Goal: Navigation & Orientation: Find specific page/section

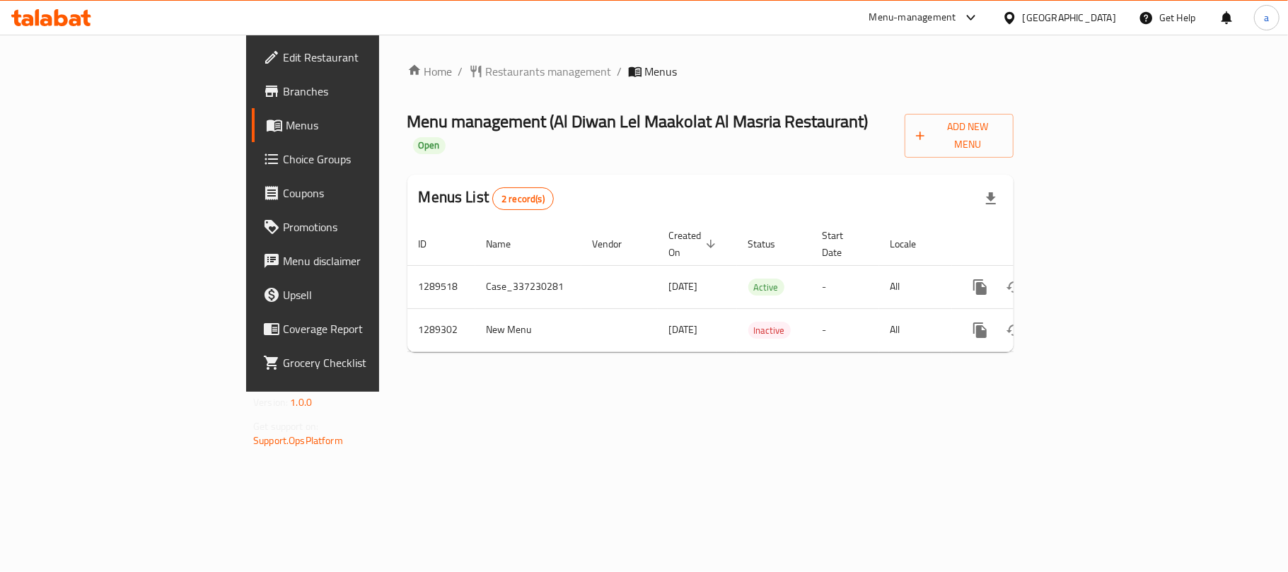
click at [54, 10] on icon at bounding box center [51, 17] width 80 height 17
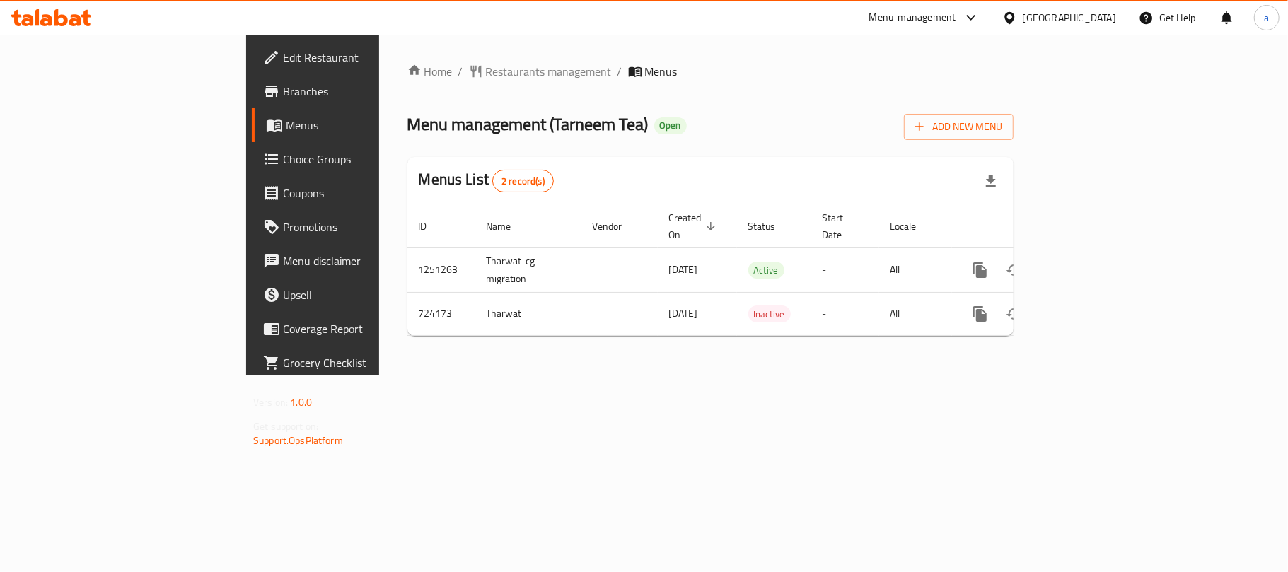
click at [1100, 13] on div "[GEOGRAPHIC_DATA]" at bounding box center [1069, 18] width 93 height 16
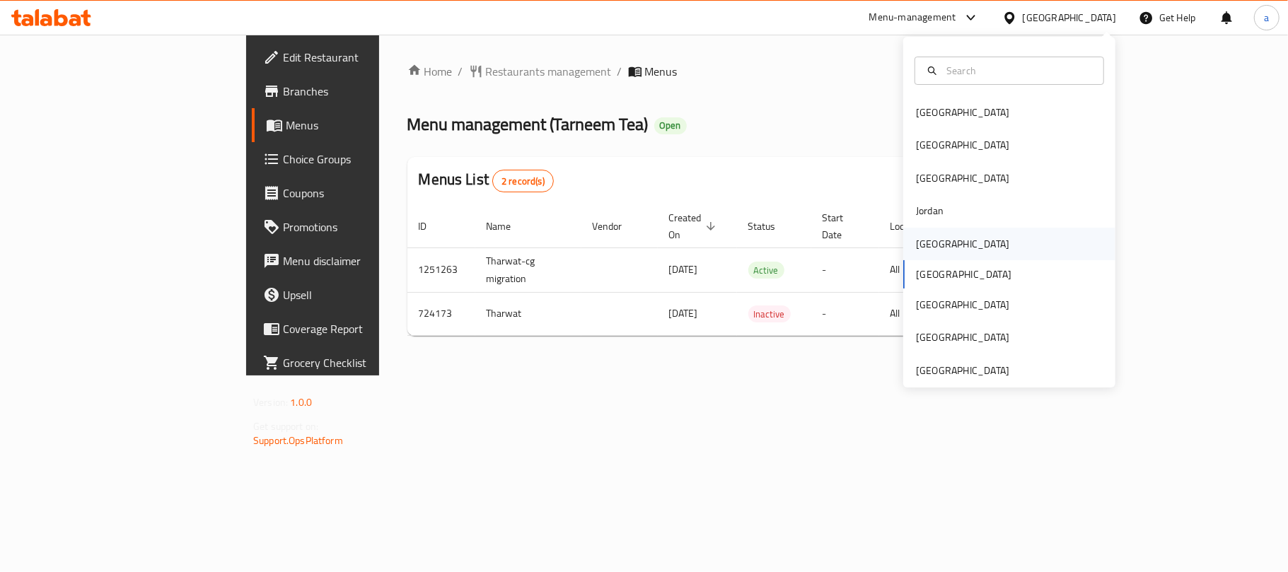
click at [943, 250] on div "[GEOGRAPHIC_DATA]" at bounding box center [1009, 244] width 212 height 33
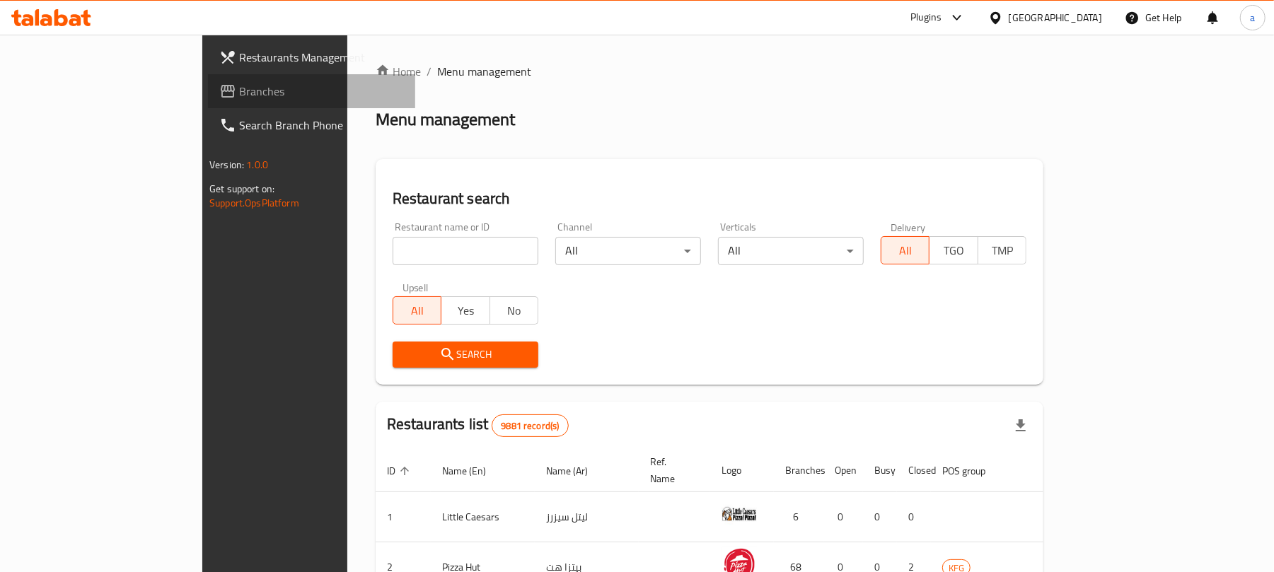
click at [239, 86] on span "Branches" at bounding box center [321, 91] width 165 height 17
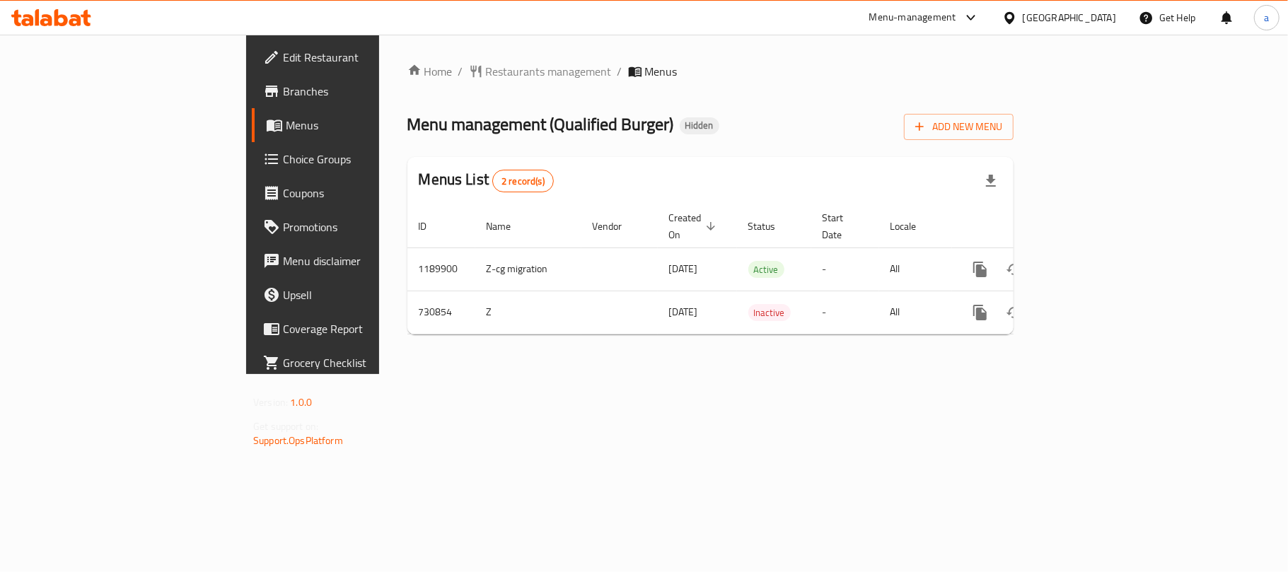
click at [1095, 13] on div "[GEOGRAPHIC_DATA]" at bounding box center [1069, 18] width 93 height 16
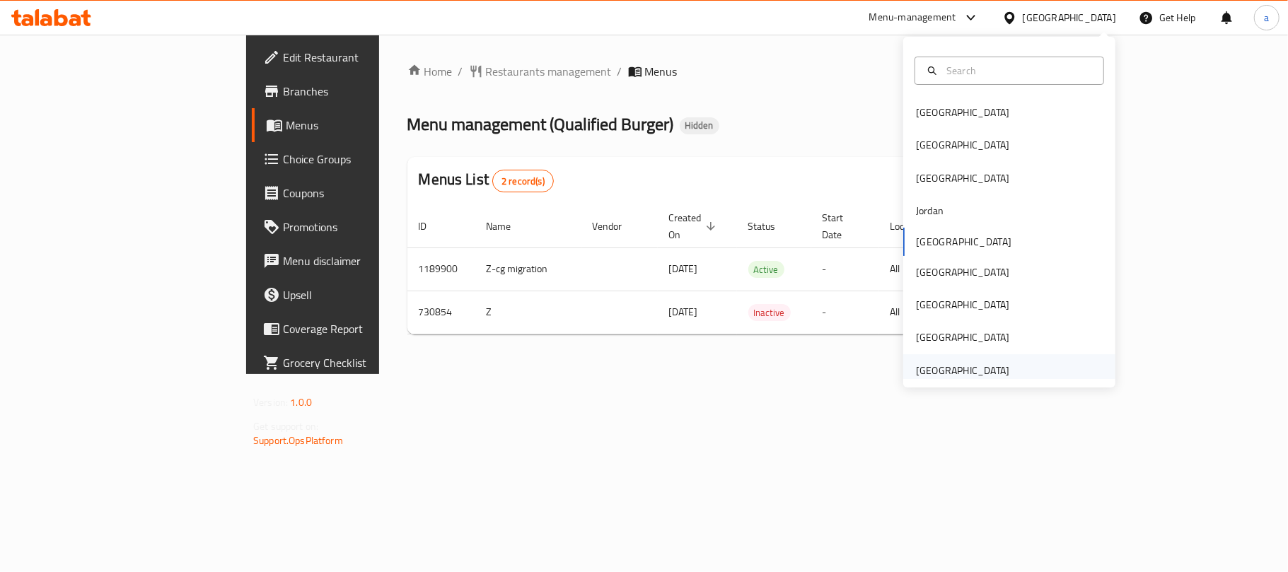
click at [942, 372] on div "[GEOGRAPHIC_DATA]" at bounding box center [962, 371] width 93 height 16
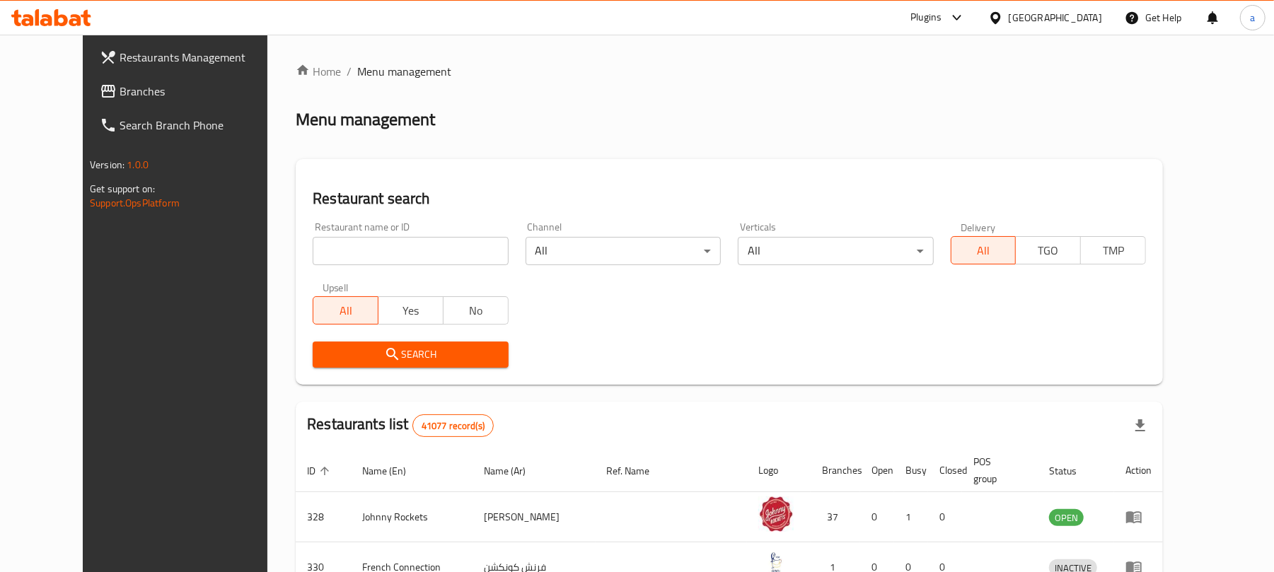
click at [120, 86] on span "Branches" at bounding box center [202, 91] width 165 height 17
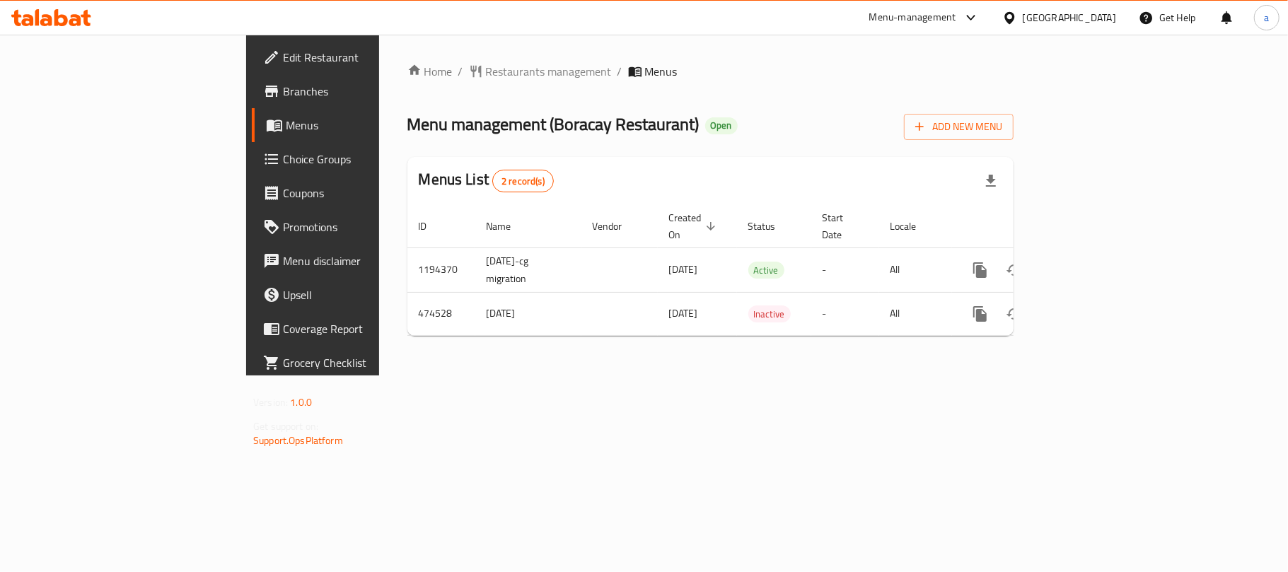
click at [1038, 15] on div "[GEOGRAPHIC_DATA]" at bounding box center [1069, 18] width 93 height 16
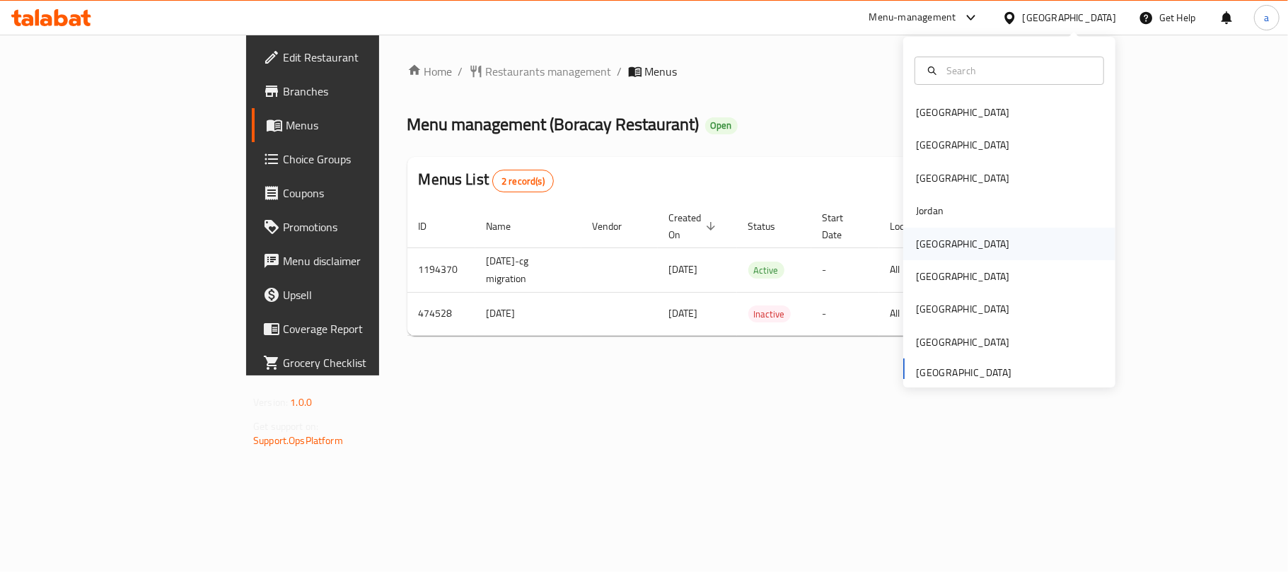
click at [916, 250] on div "[GEOGRAPHIC_DATA]" at bounding box center [962, 244] width 93 height 16
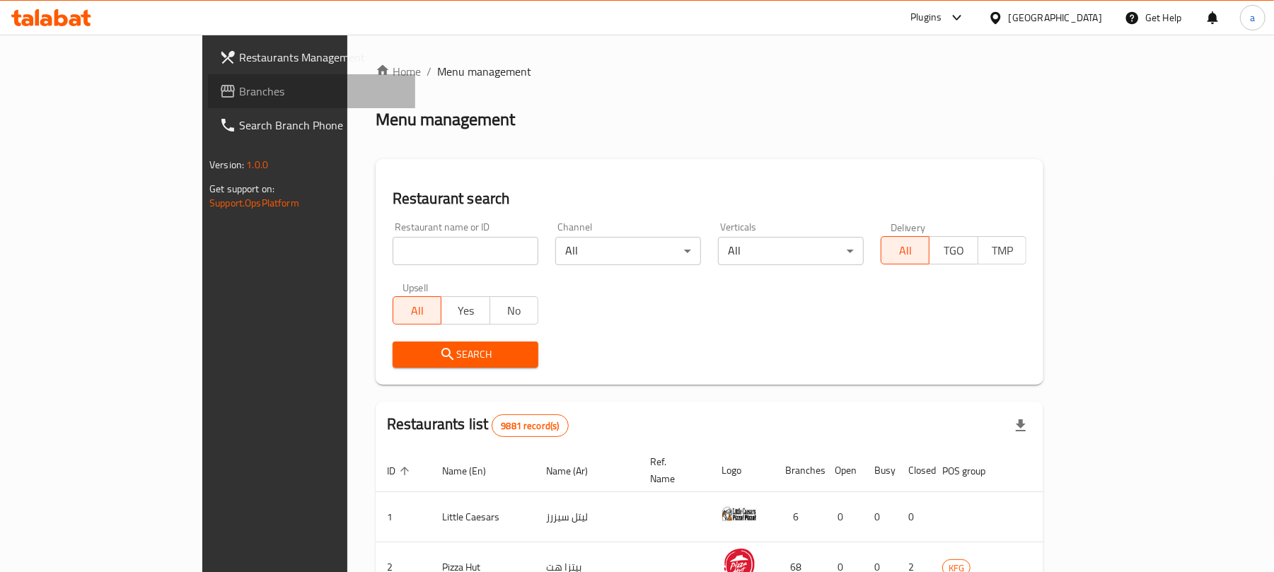
click at [239, 98] on span "Branches" at bounding box center [321, 91] width 165 height 17
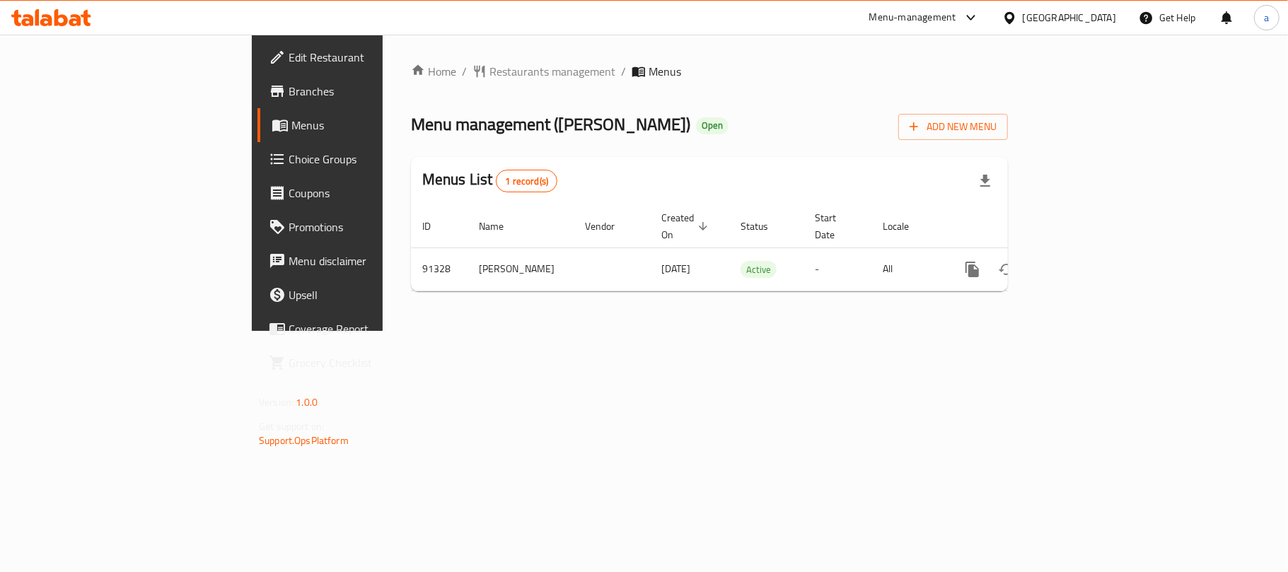
click at [1100, 16] on div "[GEOGRAPHIC_DATA]" at bounding box center [1069, 18] width 93 height 16
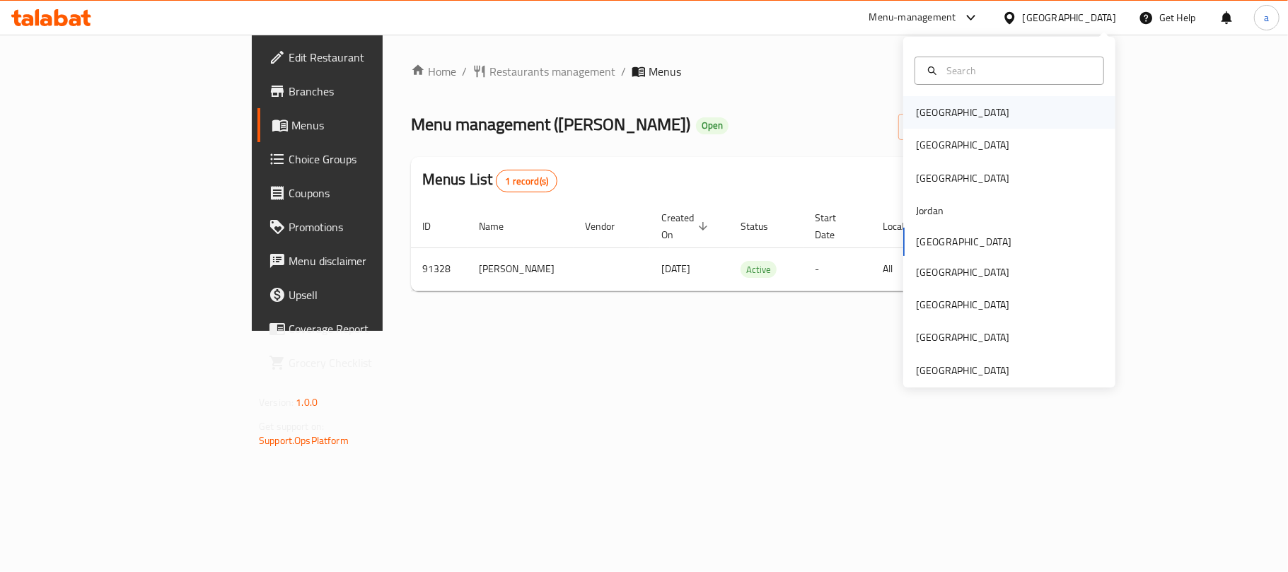
click at [929, 115] on div "[GEOGRAPHIC_DATA]" at bounding box center [962, 113] width 93 height 16
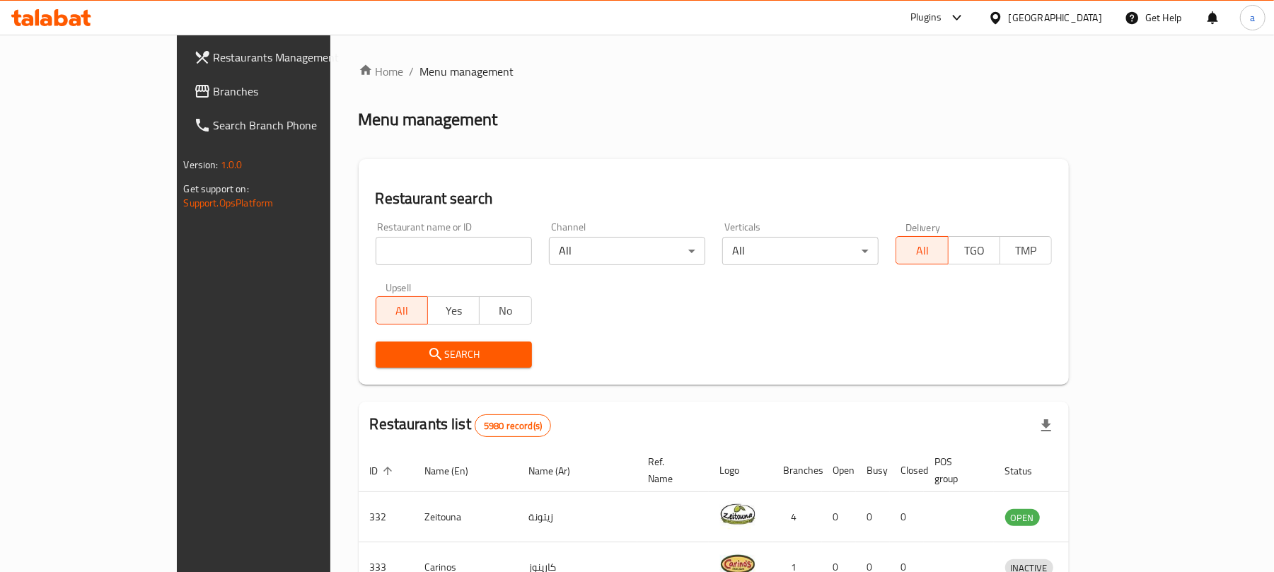
click at [214, 91] on span "Branches" at bounding box center [296, 91] width 165 height 17
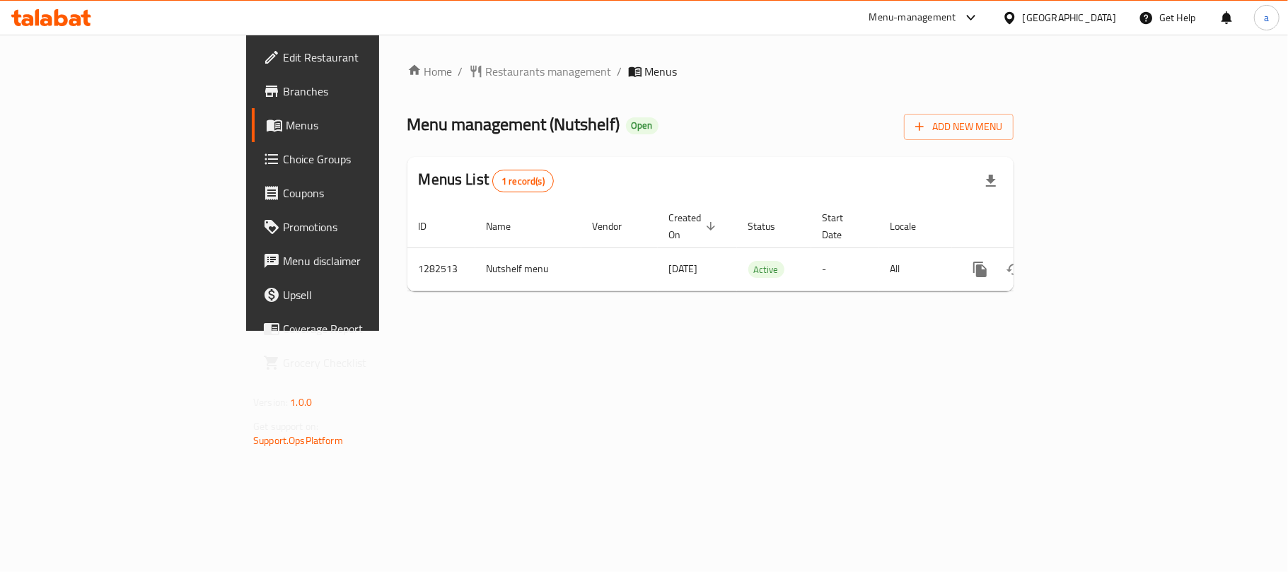
click at [1093, 20] on div "[GEOGRAPHIC_DATA]" at bounding box center [1069, 18] width 93 height 16
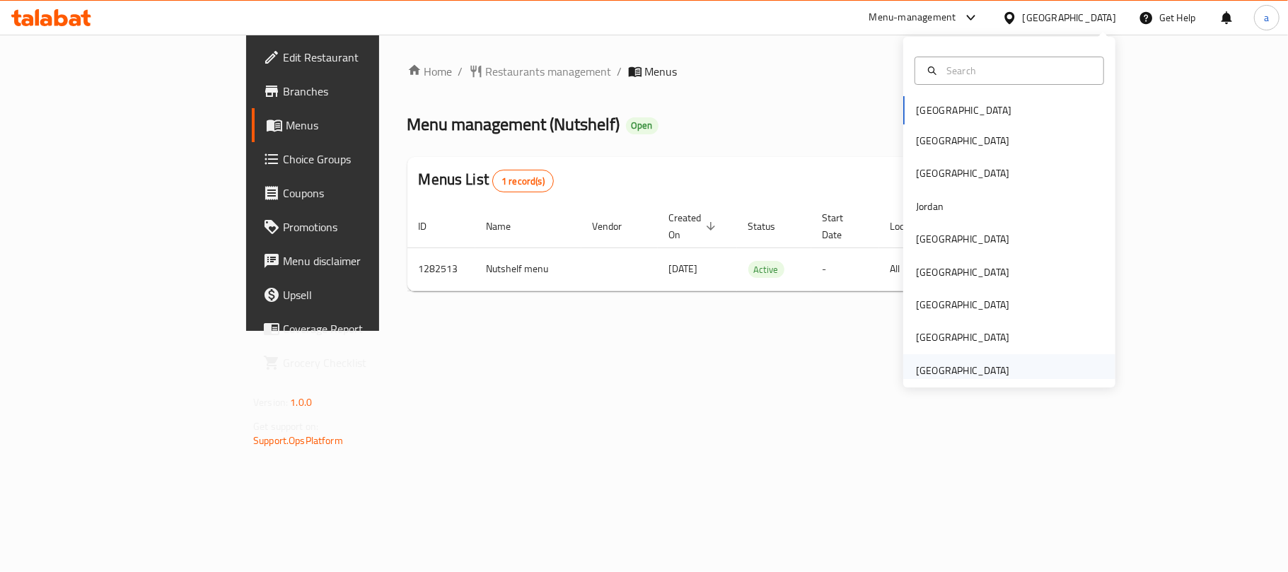
click at [971, 369] on div "[GEOGRAPHIC_DATA]" at bounding box center [962, 371] width 93 height 16
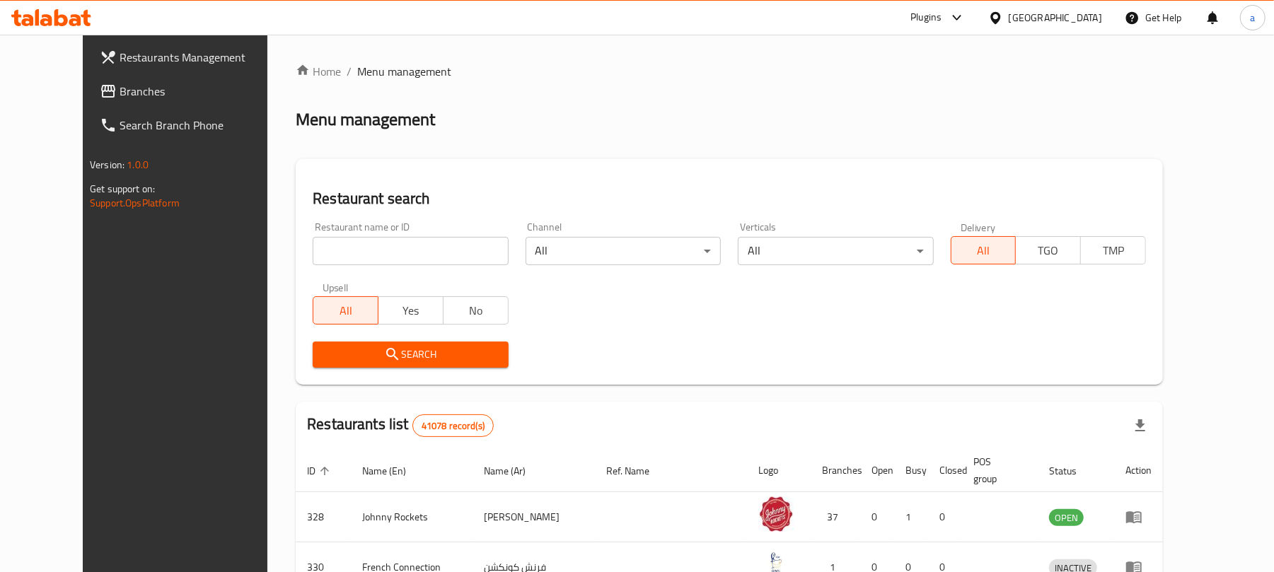
click at [120, 91] on span "Branches" at bounding box center [202, 91] width 165 height 17
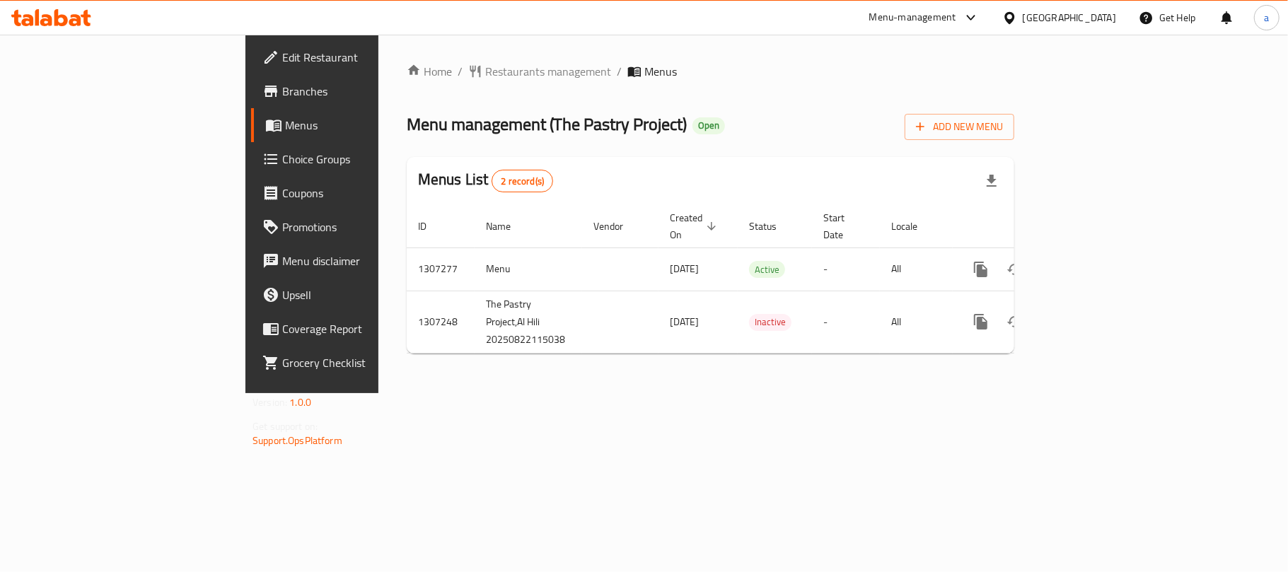
click at [1076, 10] on div "[GEOGRAPHIC_DATA]" at bounding box center [1069, 18] width 93 height 16
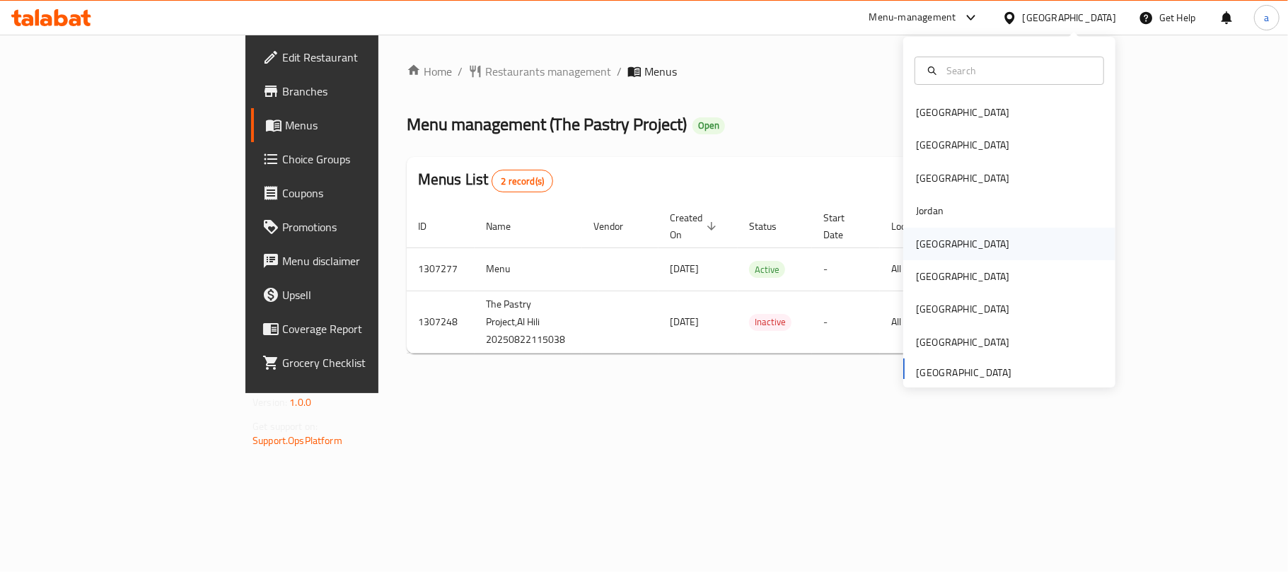
click at [917, 249] on div "Kuwait" at bounding box center [962, 244] width 93 height 16
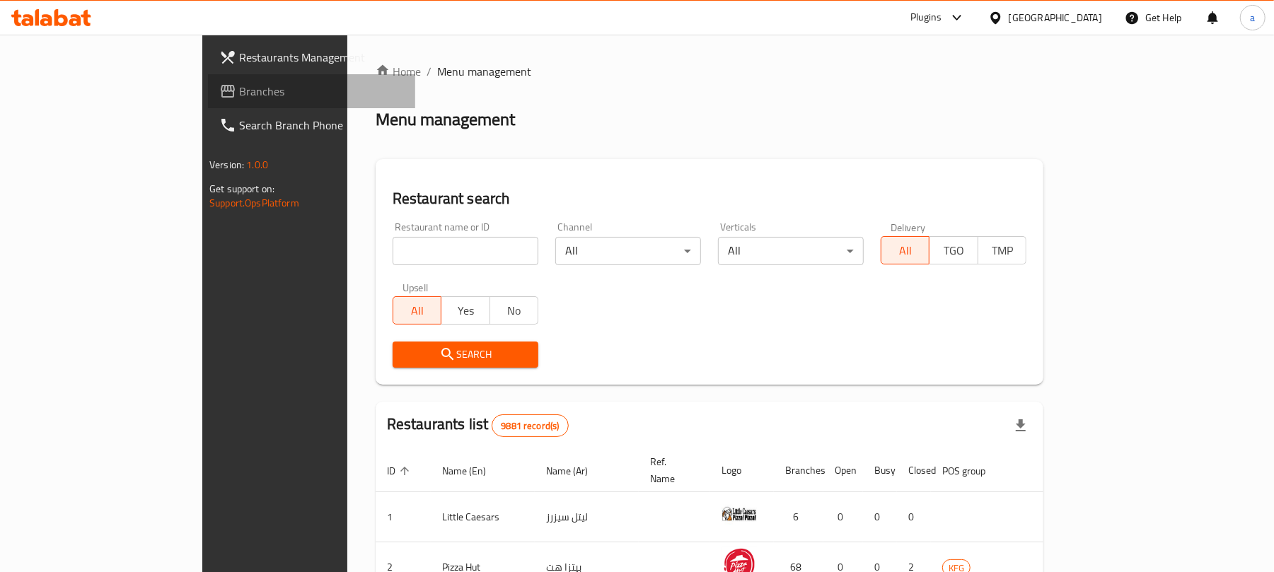
click at [239, 91] on span "Branches" at bounding box center [321, 91] width 165 height 17
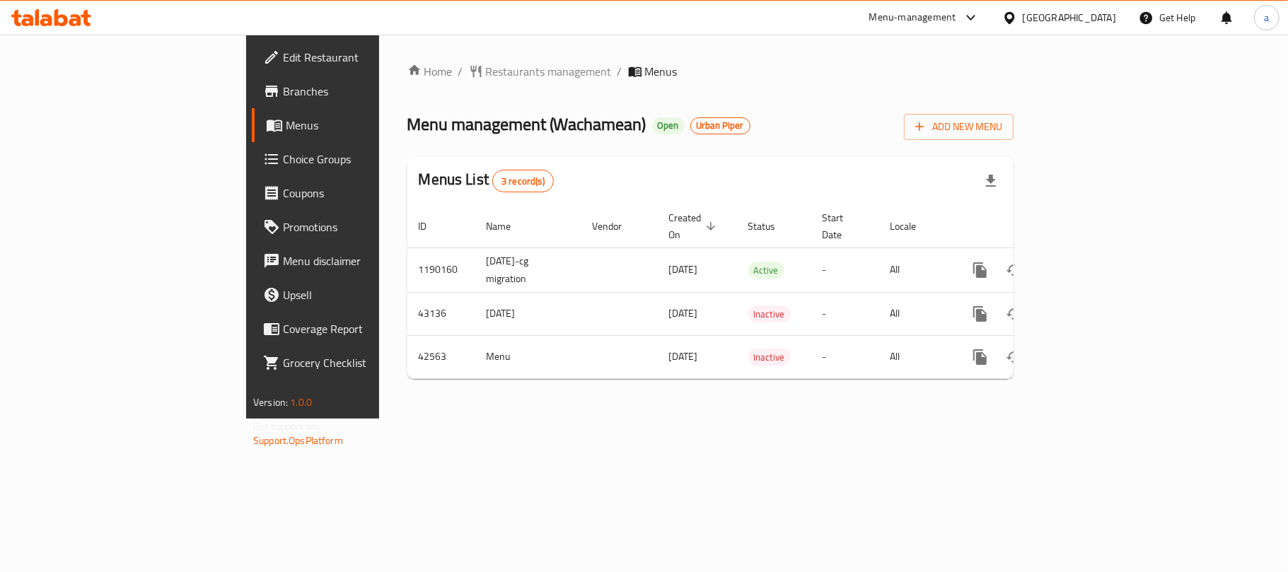
click at [1101, 17] on div "[GEOGRAPHIC_DATA]" at bounding box center [1069, 18] width 93 height 16
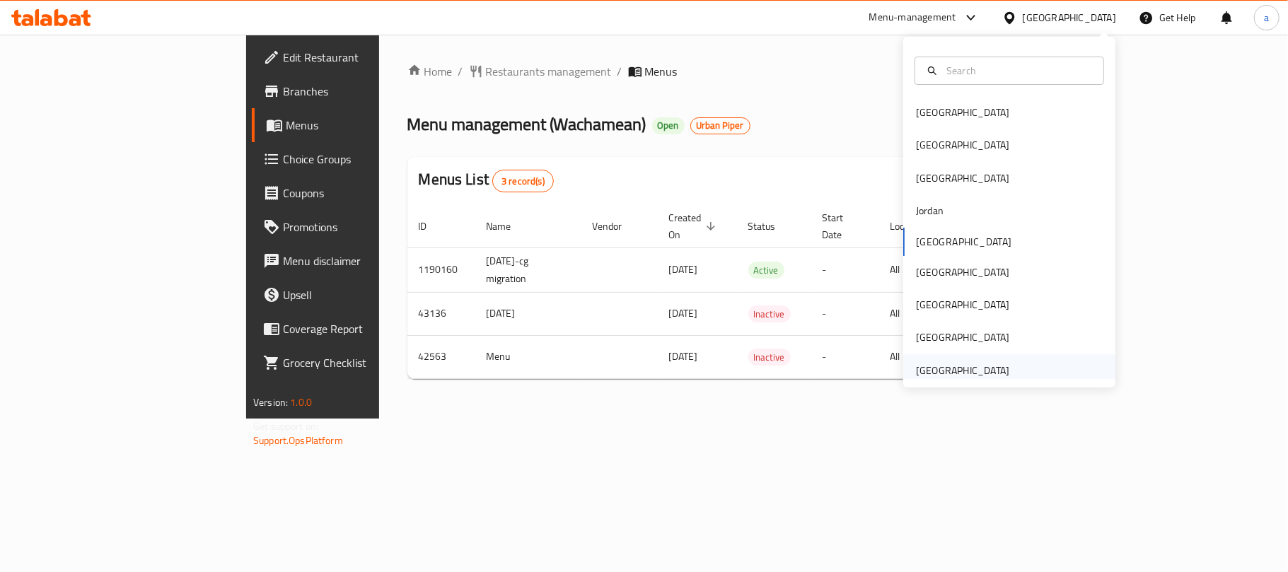
click at [960, 368] on div "[GEOGRAPHIC_DATA]" at bounding box center [962, 371] width 93 height 16
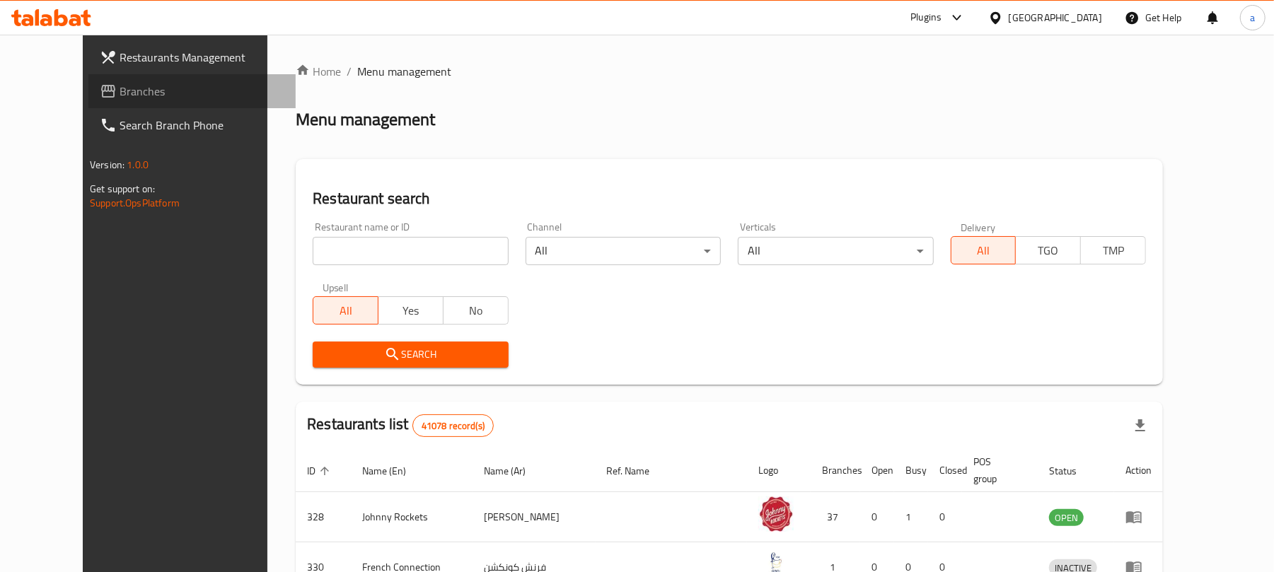
click at [120, 91] on span "Branches" at bounding box center [202, 91] width 165 height 17
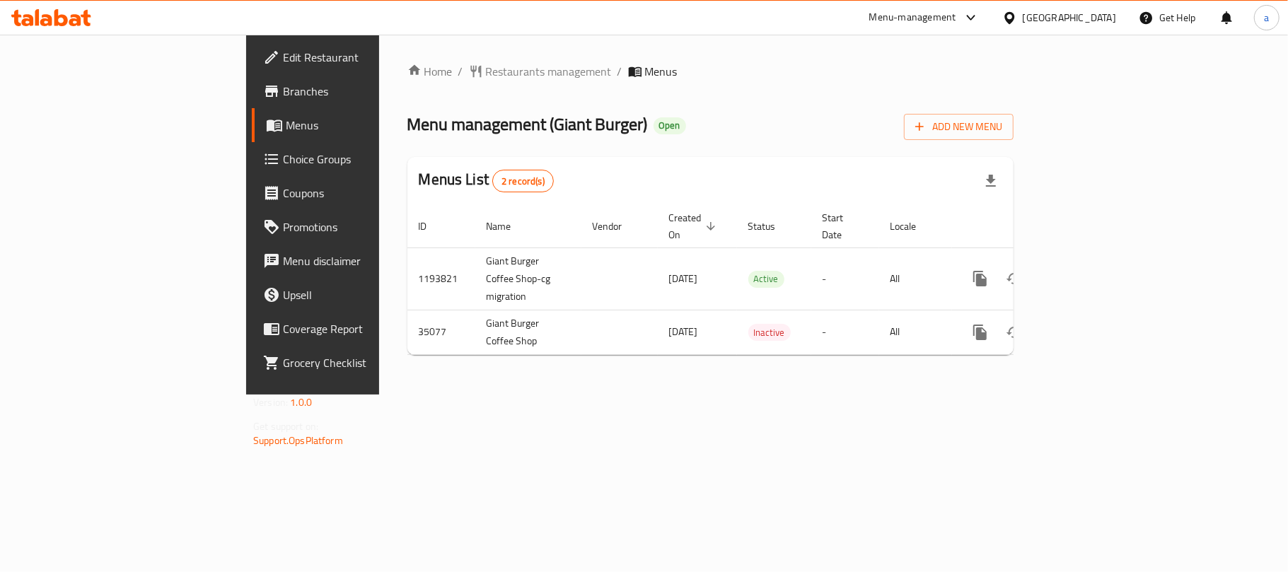
click at [62, 21] on icon at bounding box center [51, 17] width 80 height 17
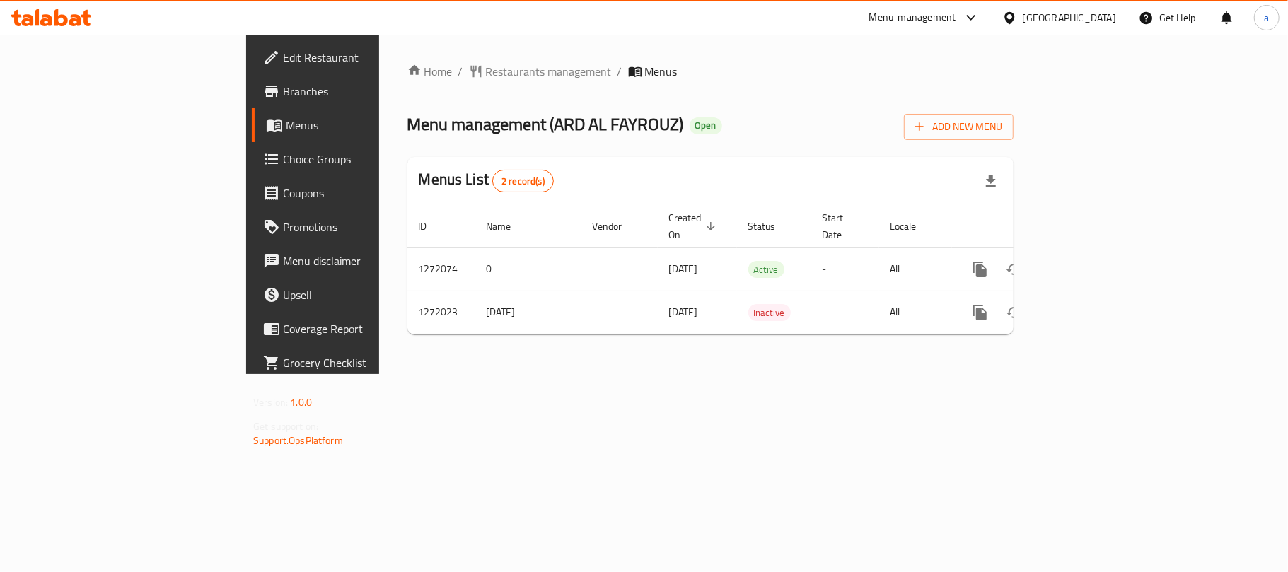
click at [66, 8] on div at bounding box center [51, 18] width 103 height 28
click at [66, 14] on icon at bounding box center [51, 17] width 80 height 17
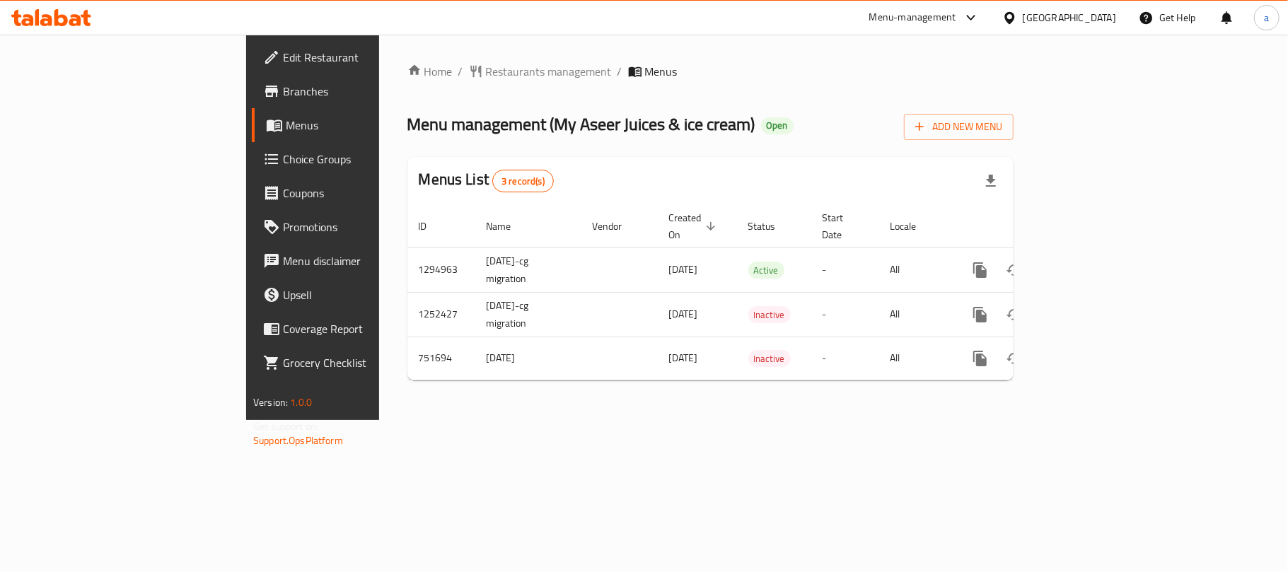
click at [1070, 18] on div "[GEOGRAPHIC_DATA]" at bounding box center [1069, 18] width 93 height 16
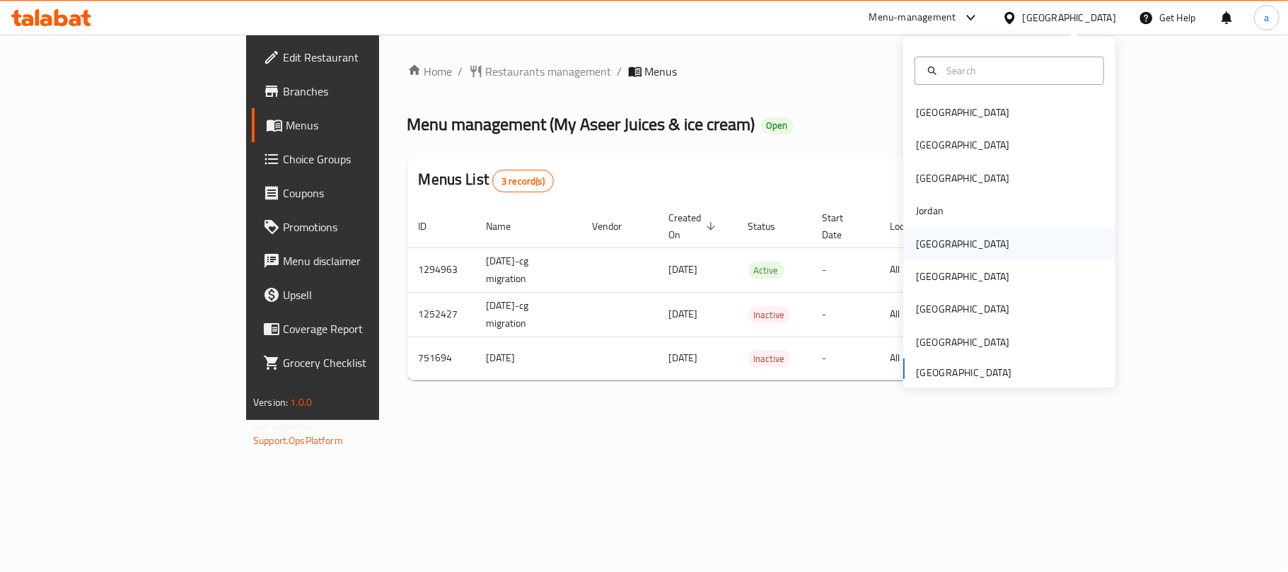
click at [932, 245] on div "[GEOGRAPHIC_DATA]" at bounding box center [962, 244] width 116 height 33
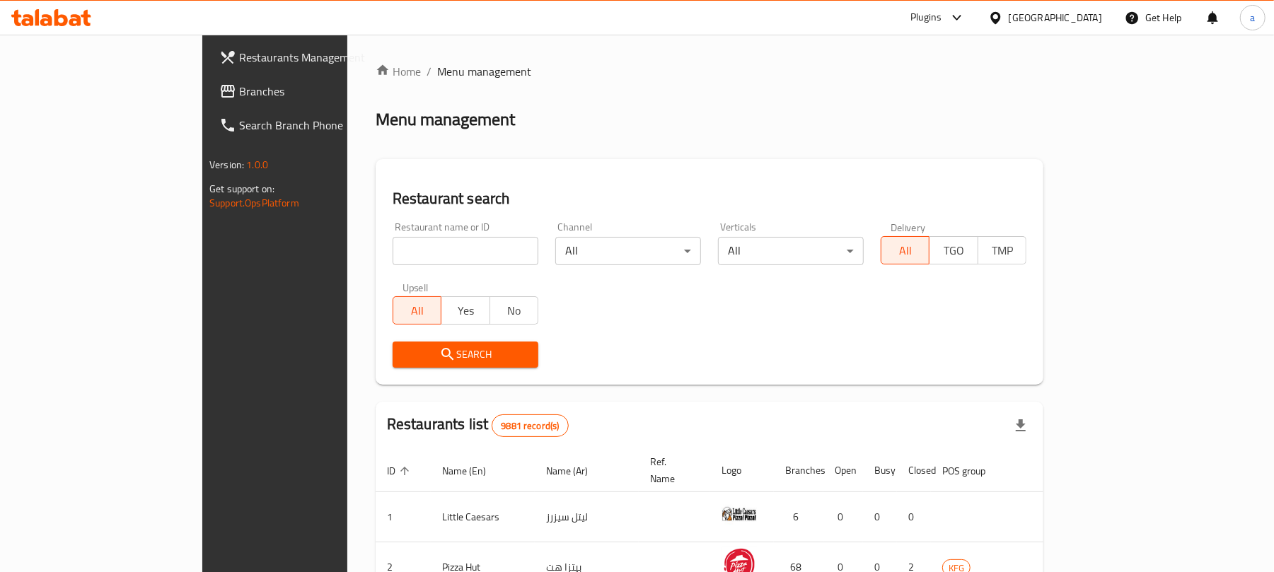
click at [239, 98] on span "Branches" at bounding box center [321, 91] width 165 height 17
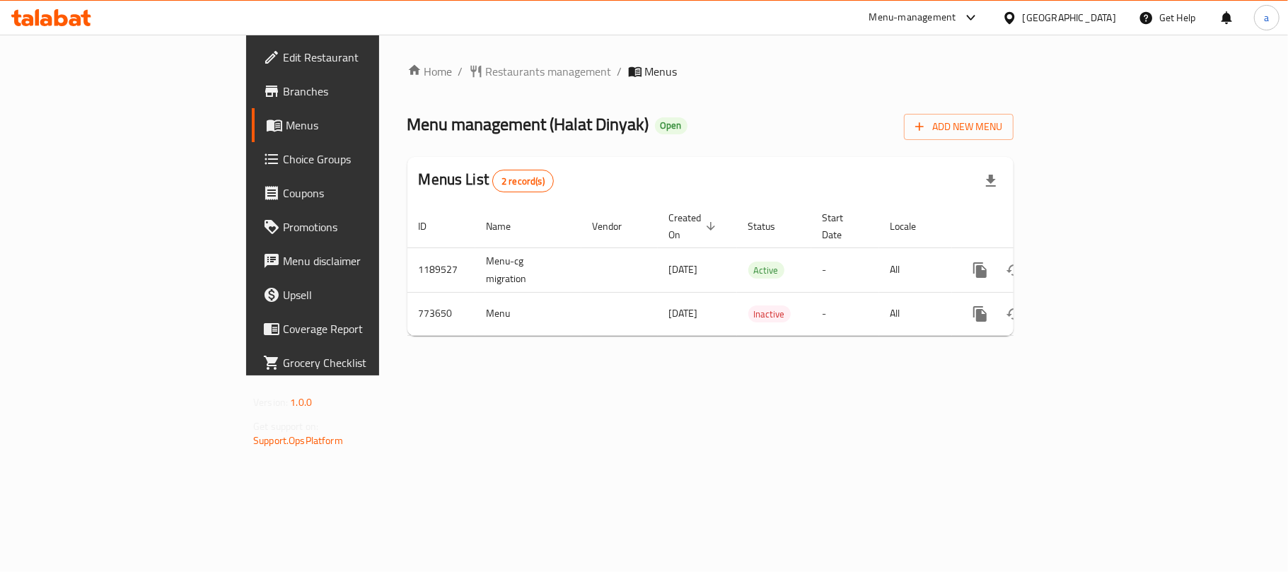
click at [1095, 21] on div "[GEOGRAPHIC_DATA]" at bounding box center [1069, 18] width 93 height 16
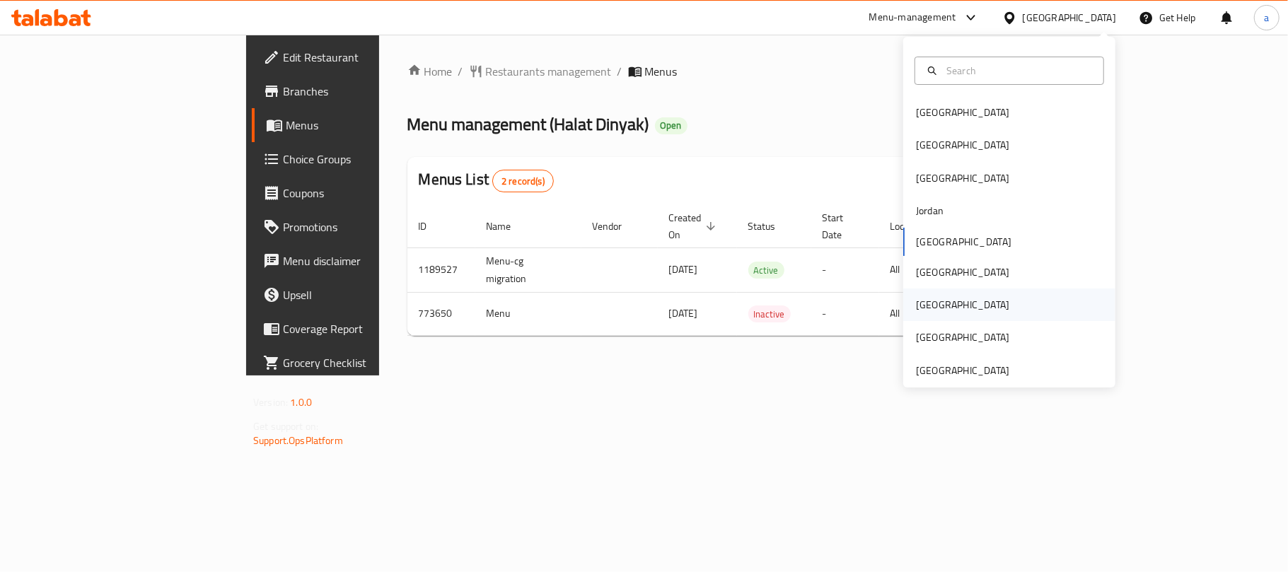
click at [926, 305] on div "[GEOGRAPHIC_DATA]" at bounding box center [962, 305] width 116 height 33
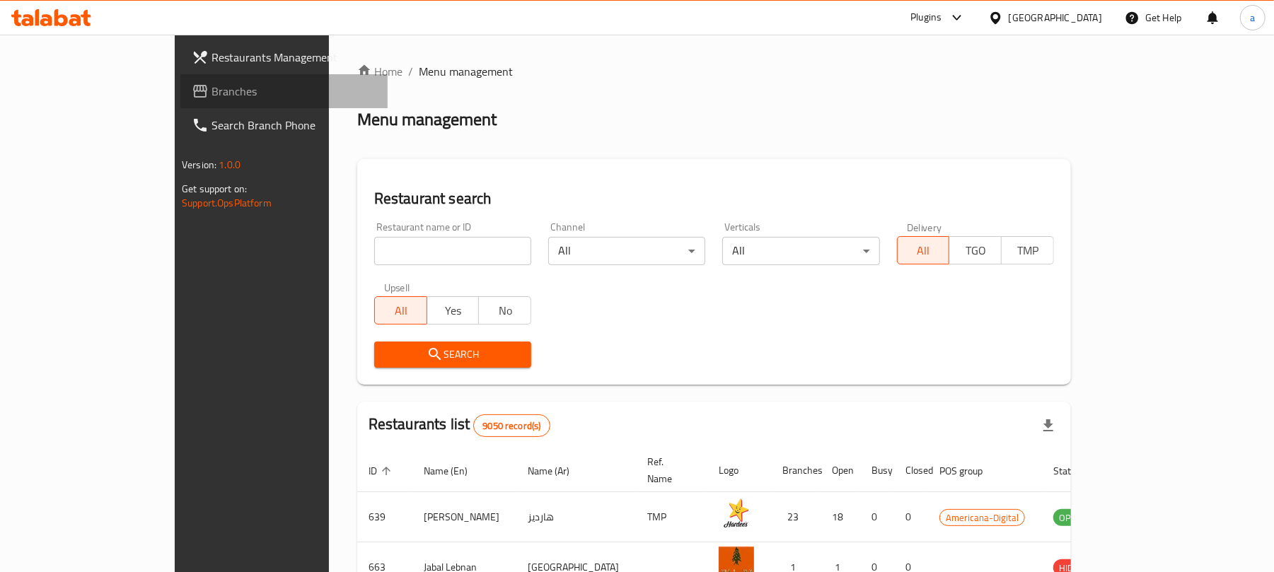
click at [211, 92] on span "Branches" at bounding box center [293, 91] width 165 height 17
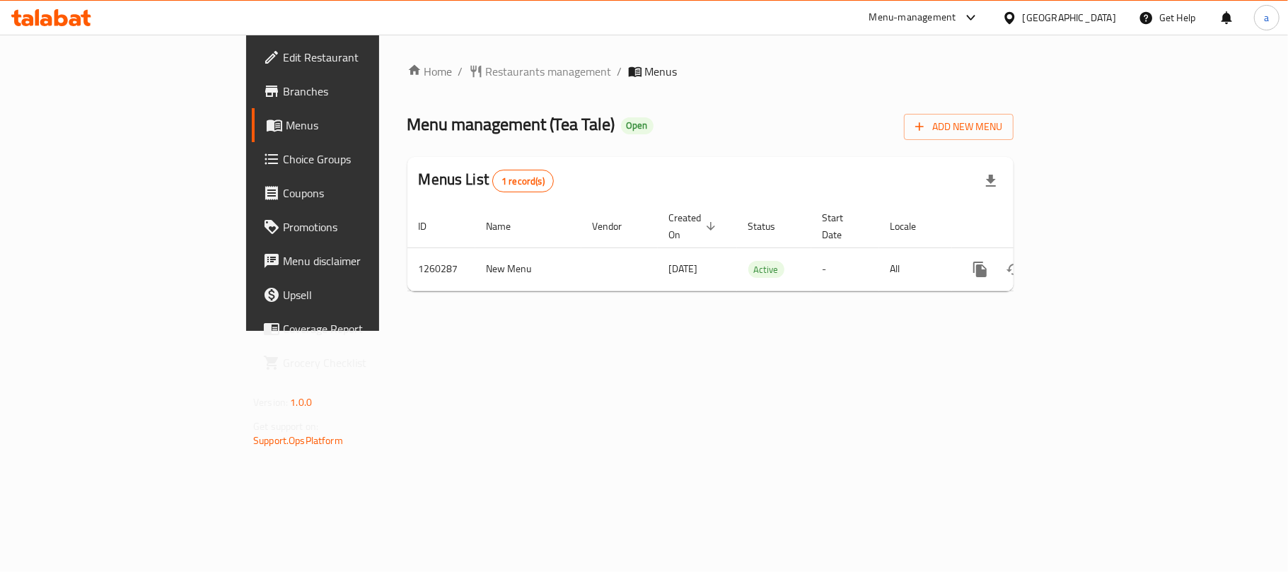
click at [1100, 17] on div "[GEOGRAPHIC_DATA]" at bounding box center [1069, 18] width 93 height 16
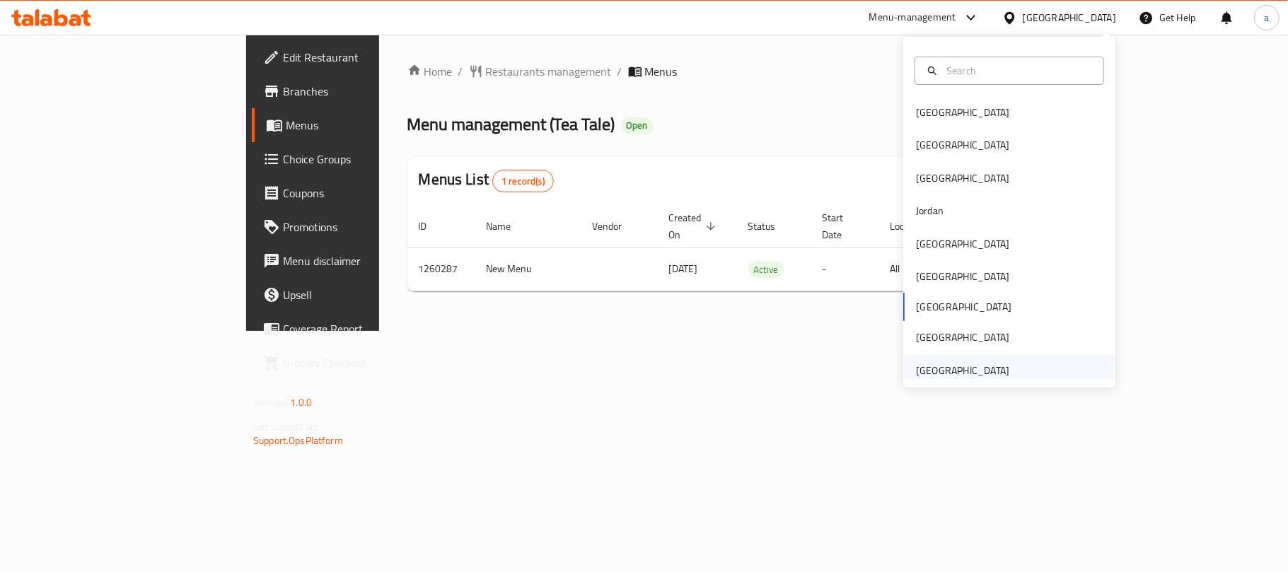
click at [945, 378] on div "[GEOGRAPHIC_DATA]" at bounding box center [962, 371] width 93 height 16
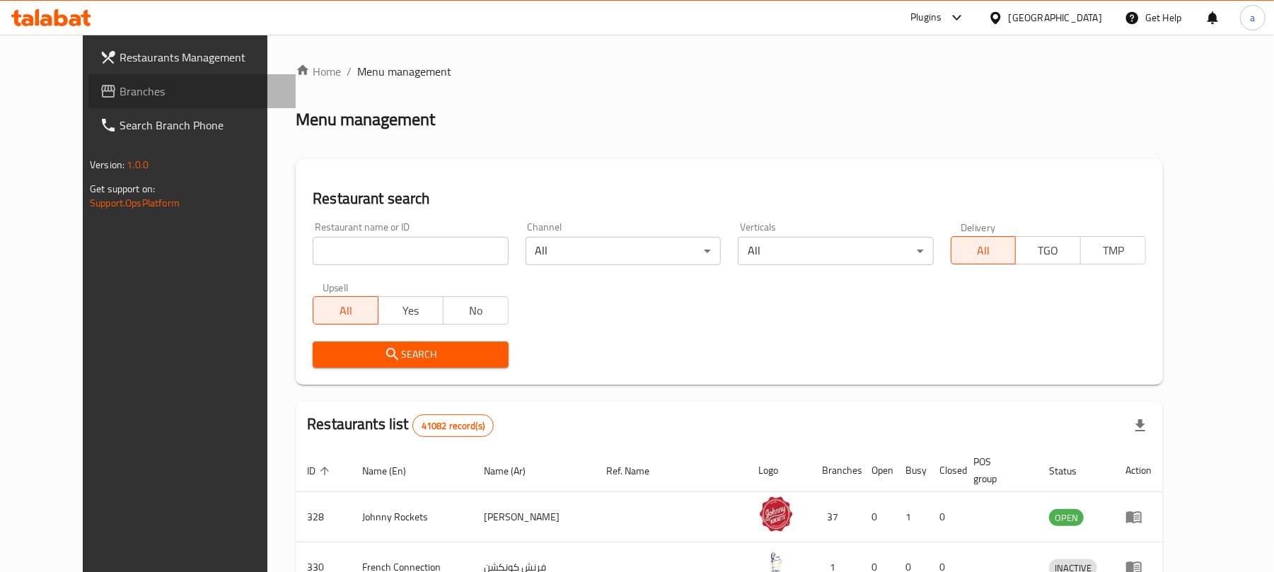
click at [120, 89] on span "Branches" at bounding box center [202, 91] width 165 height 17
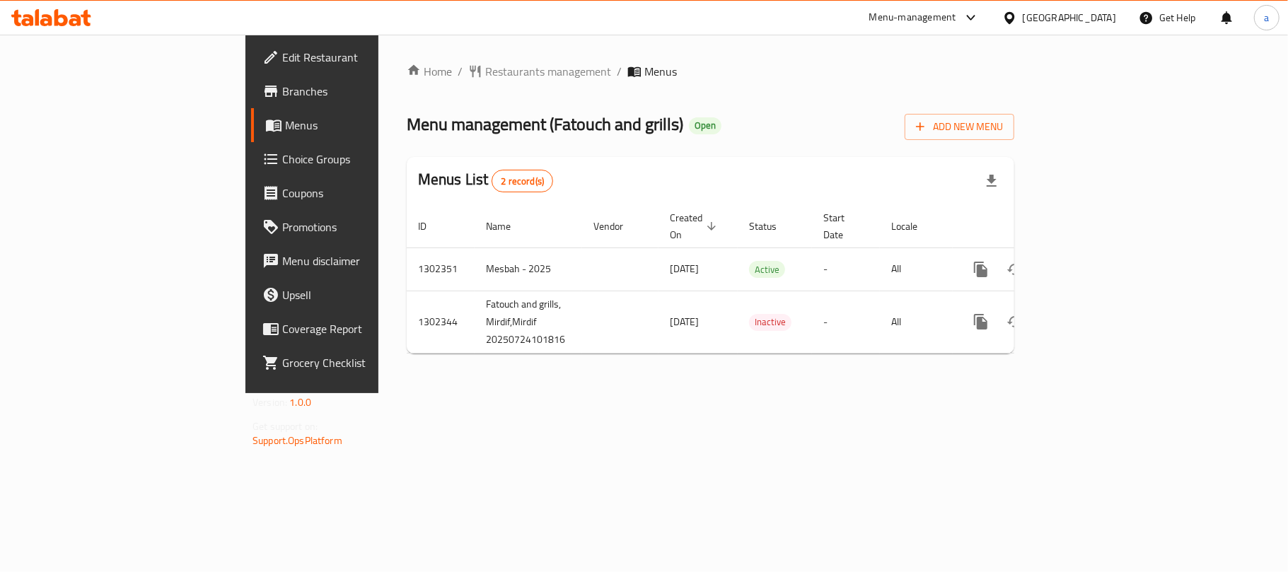
click at [41, 23] on icon at bounding box center [51, 17] width 80 height 17
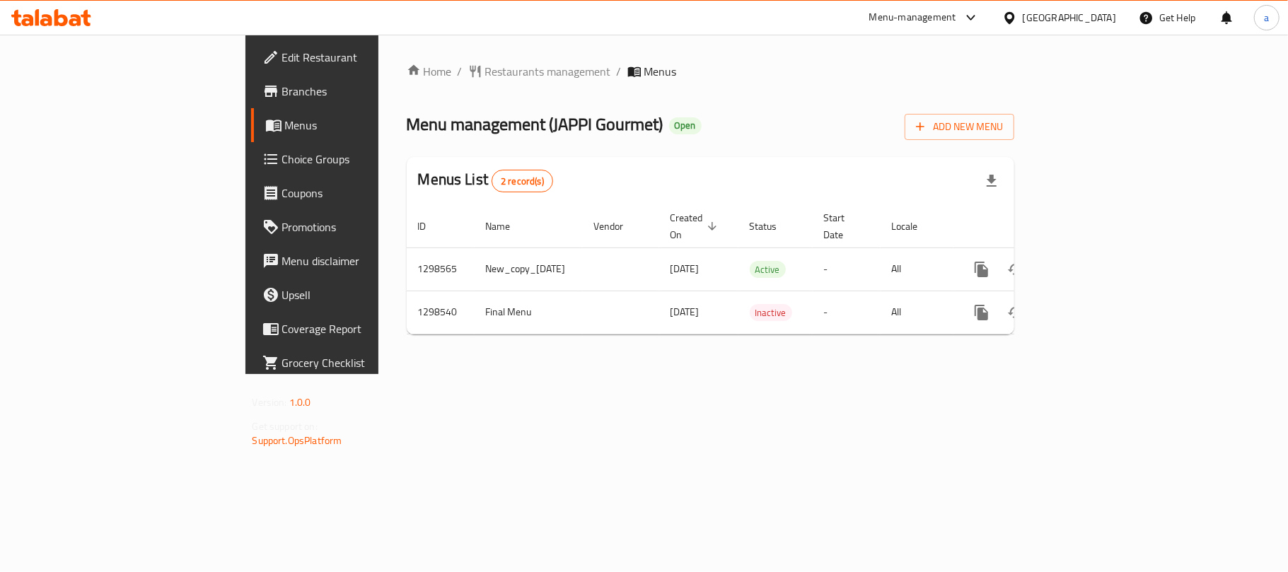
click at [1040, 20] on div "[GEOGRAPHIC_DATA]" at bounding box center [1069, 18] width 93 height 16
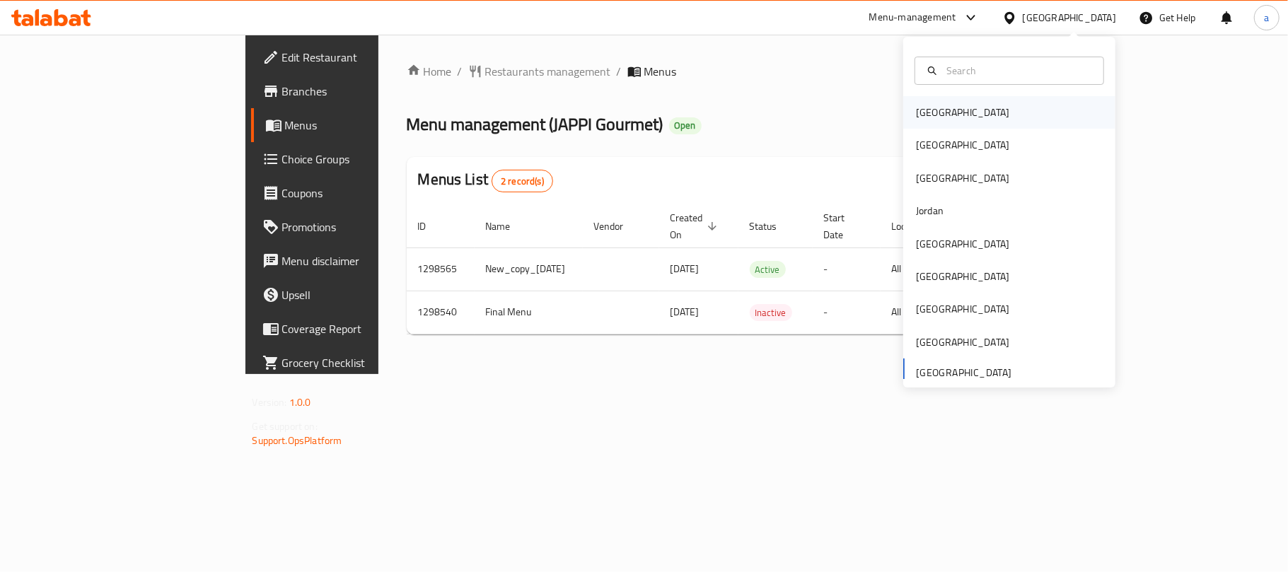
click at [916, 110] on div "[GEOGRAPHIC_DATA]" at bounding box center [962, 113] width 93 height 16
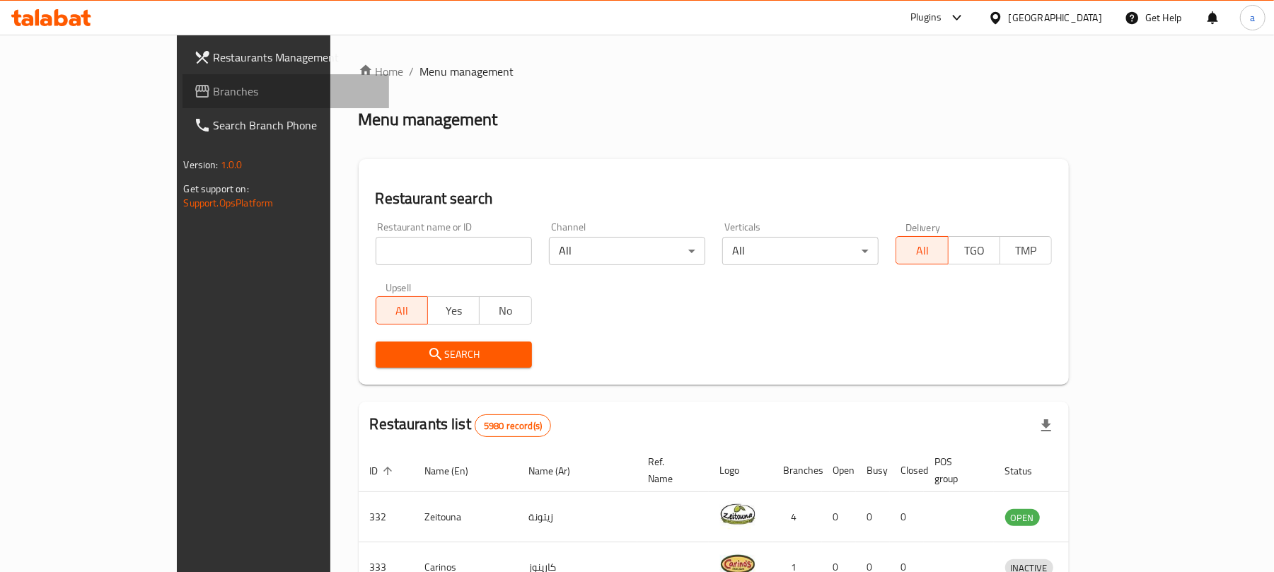
click at [214, 91] on span "Branches" at bounding box center [296, 91] width 165 height 17
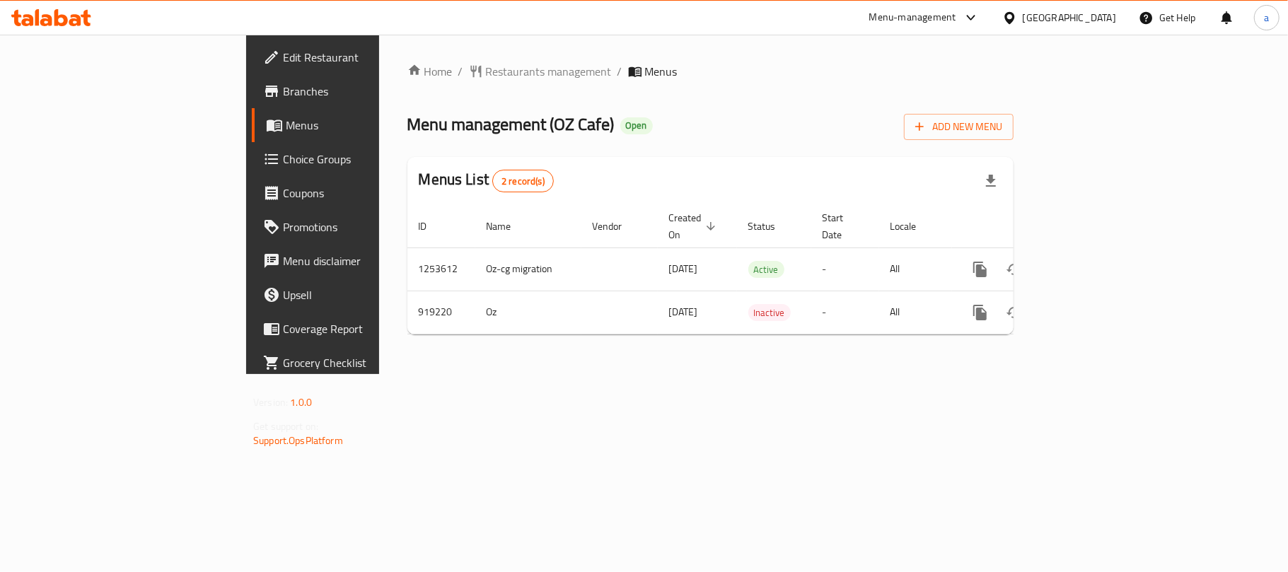
click at [57, 24] on icon at bounding box center [60, 17] width 13 height 17
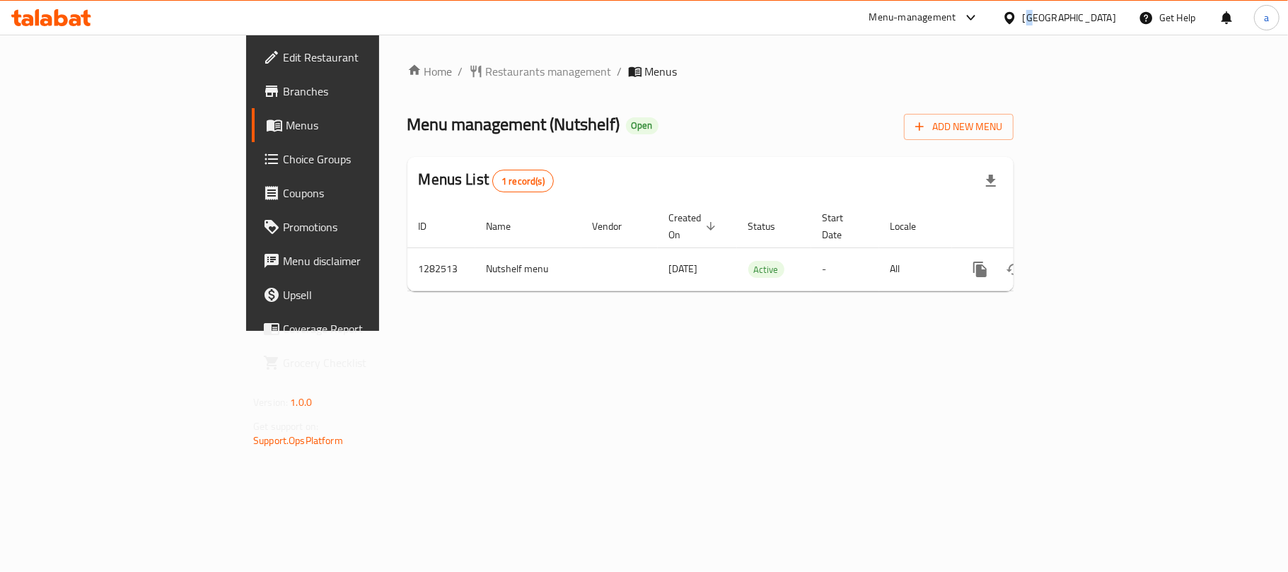
click at [1089, 16] on div "Bahrain" at bounding box center [1069, 18] width 93 height 16
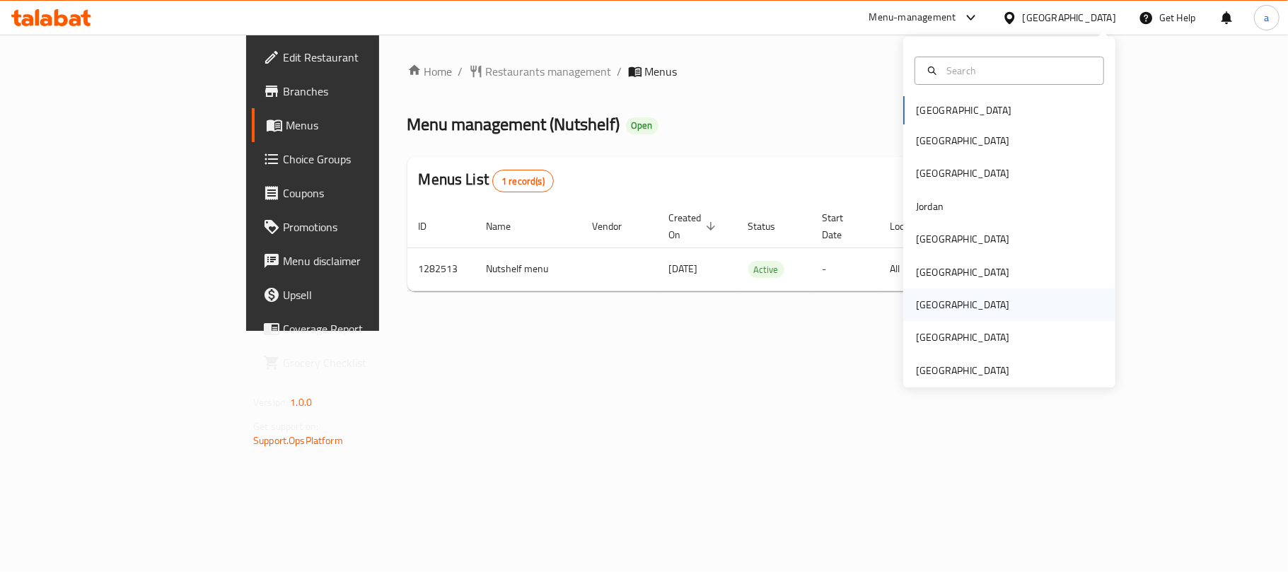
click at [916, 301] on div "Qatar" at bounding box center [962, 305] width 93 height 16
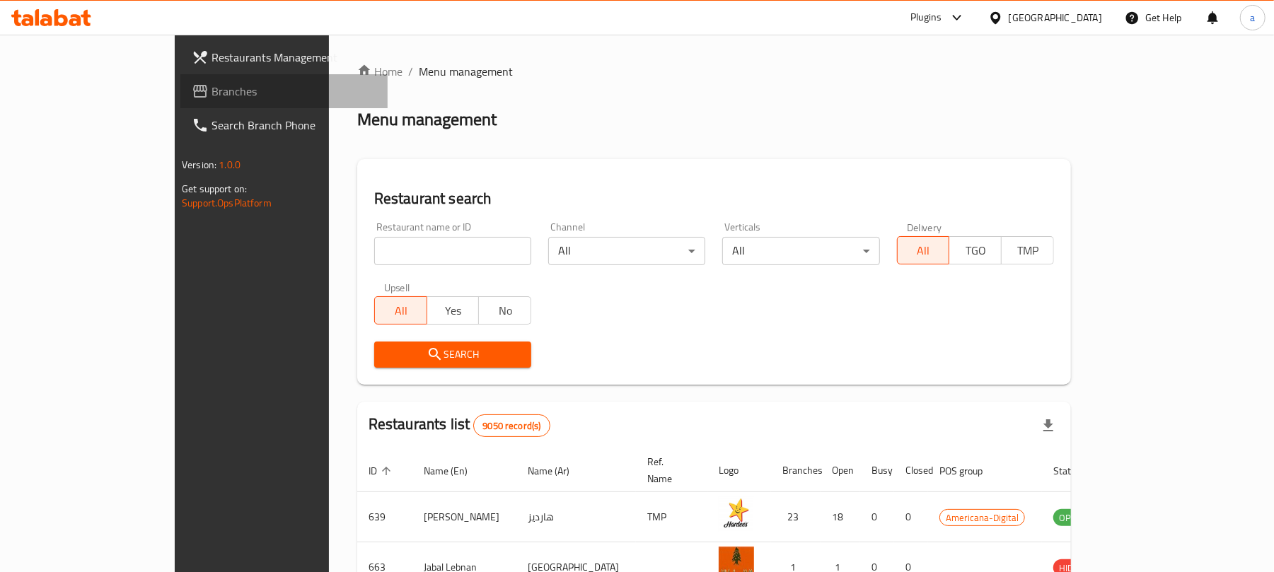
click at [211, 86] on span "Branches" at bounding box center [293, 91] width 165 height 17
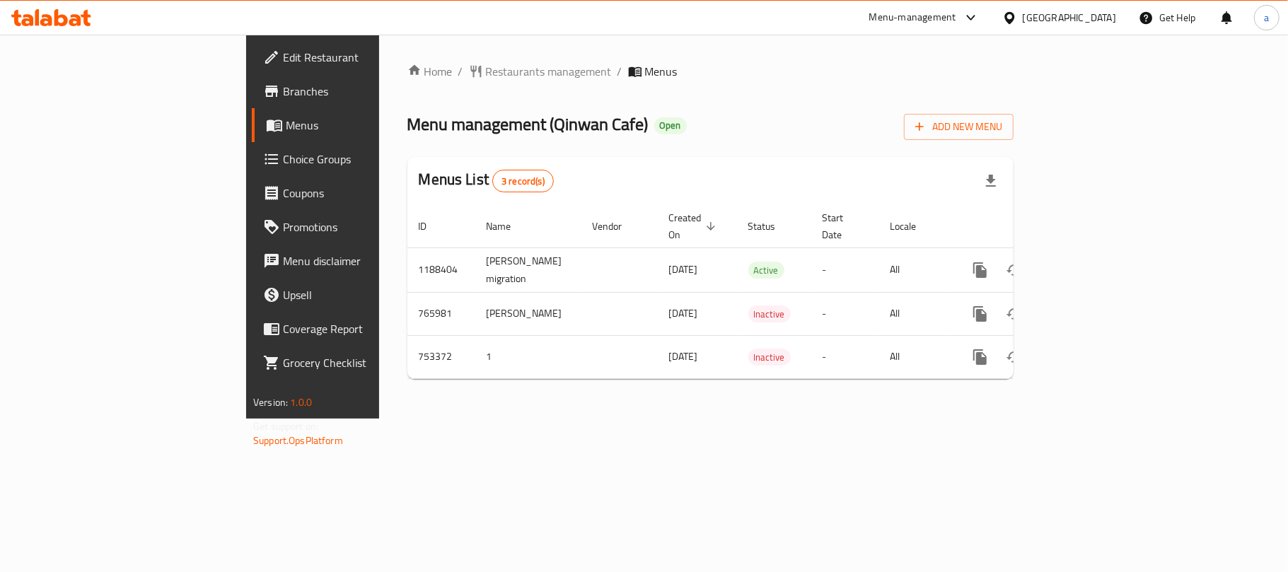
click at [1117, 13] on div "Qatar" at bounding box center [1059, 18] width 136 height 34
click at [1107, 21] on div "Qatar" at bounding box center [1069, 18] width 93 height 16
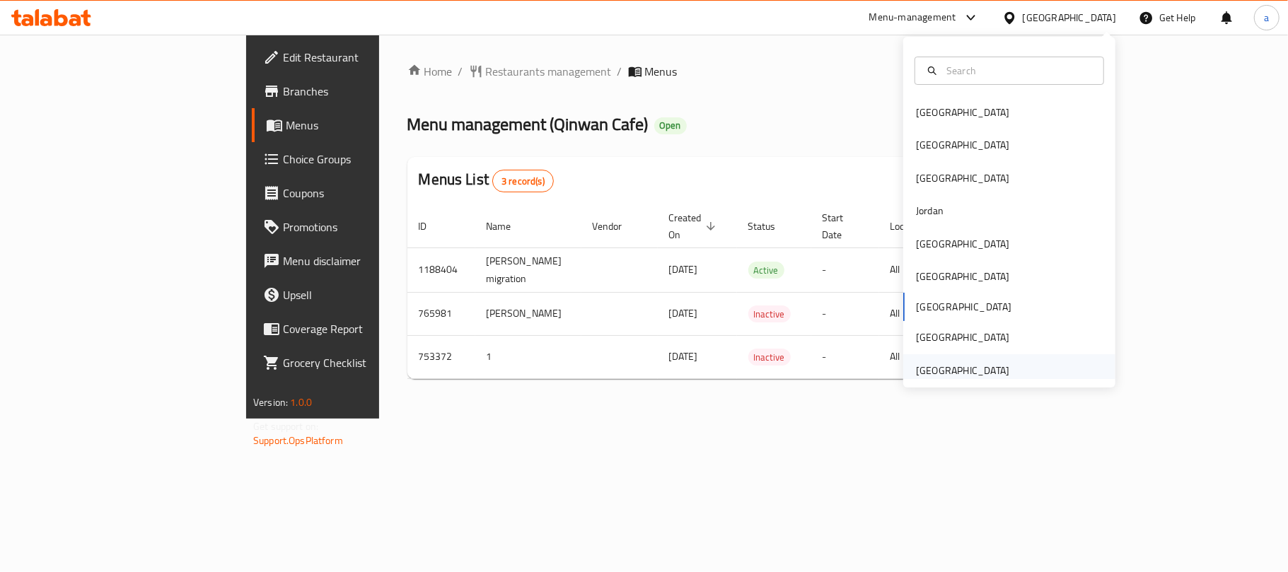
click at [937, 378] on div "United Arab Emirates" at bounding box center [962, 371] width 93 height 16
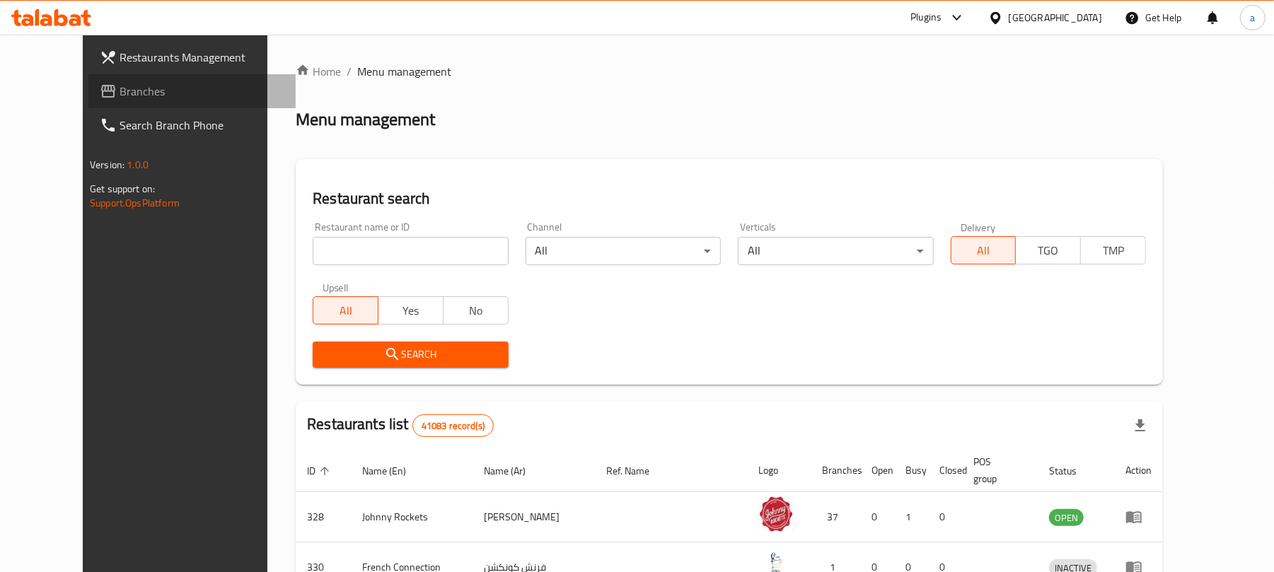
click at [120, 98] on span "Branches" at bounding box center [202, 91] width 165 height 17
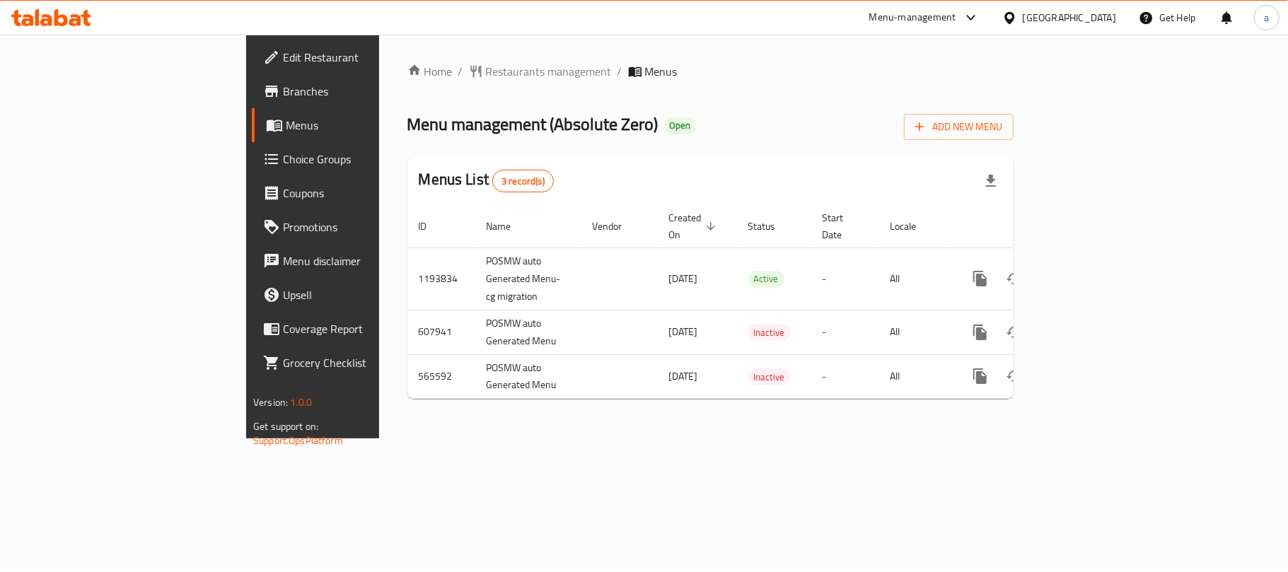
click at [60, 18] on icon at bounding box center [60, 17] width 13 height 17
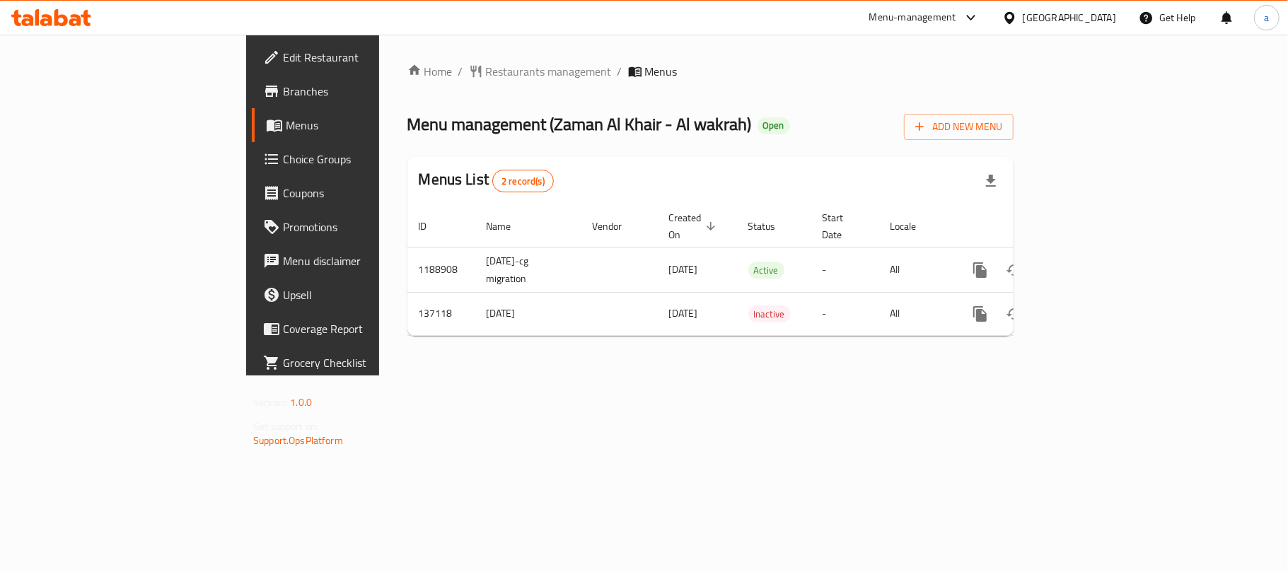
click at [1106, 17] on div "Qatar" at bounding box center [1069, 18] width 93 height 16
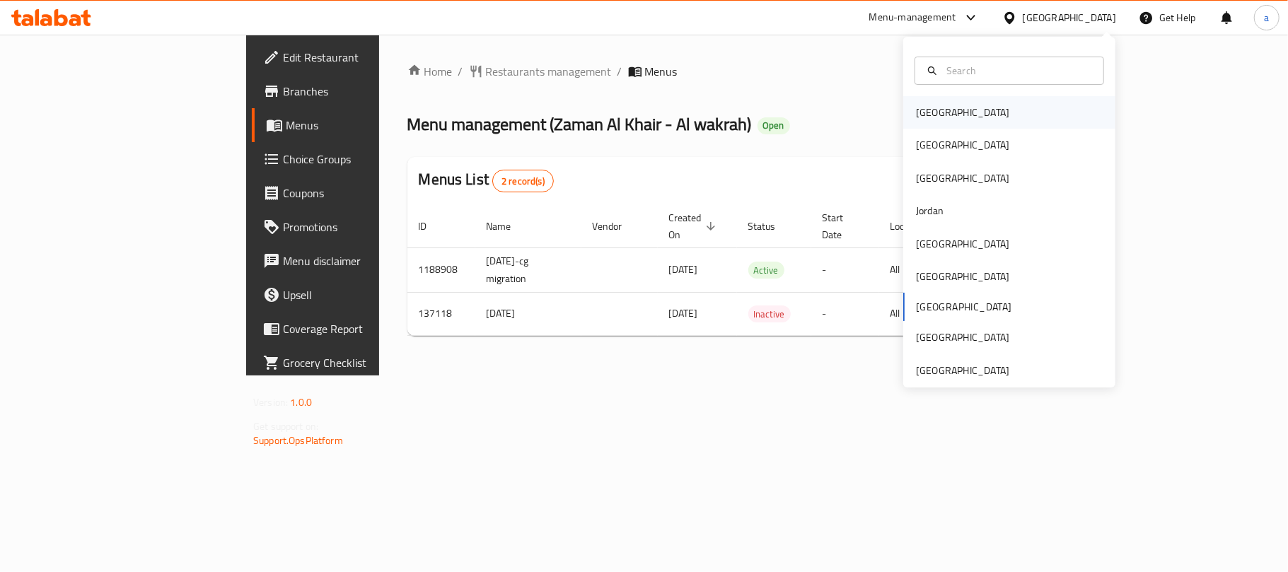
click at [960, 122] on div "Bahrain" at bounding box center [1009, 112] width 212 height 33
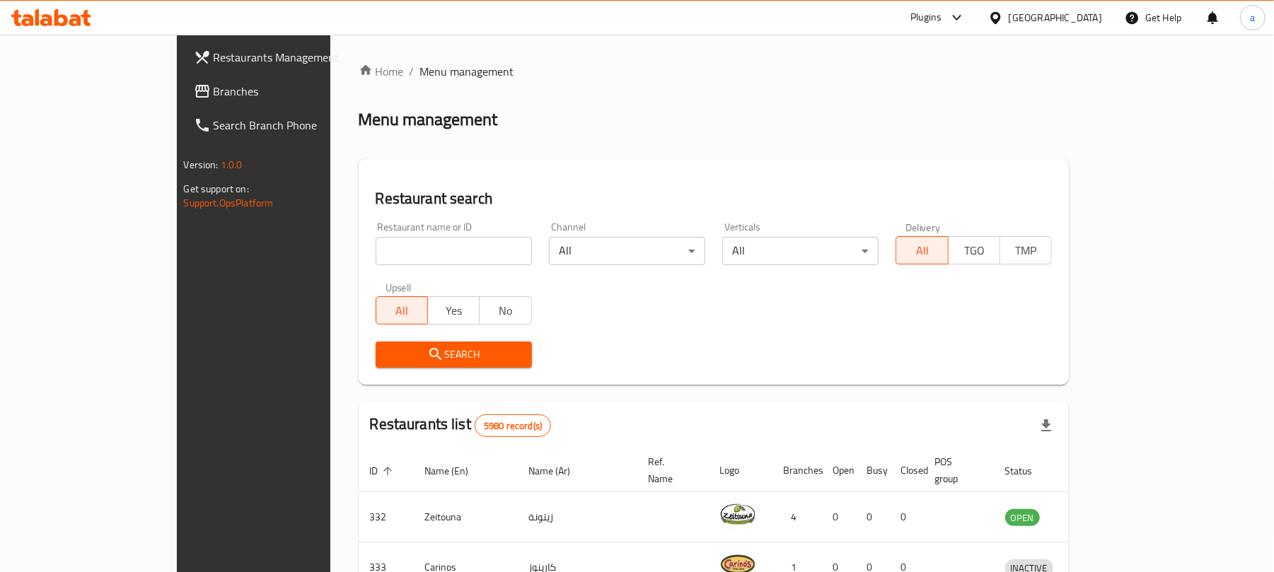
click at [214, 92] on span "Branches" at bounding box center [296, 91] width 165 height 17
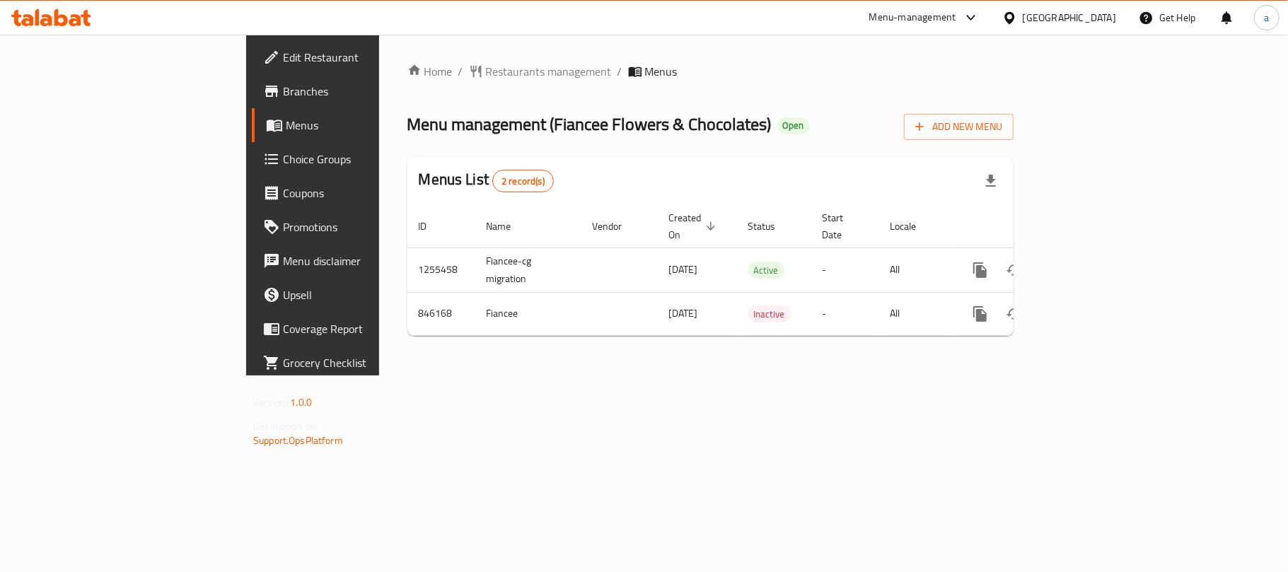
click at [1089, 6] on div "[GEOGRAPHIC_DATA]" at bounding box center [1059, 18] width 136 height 34
click at [1098, 15] on div "[GEOGRAPHIC_DATA]" at bounding box center [1069, 18] width 93 height 16
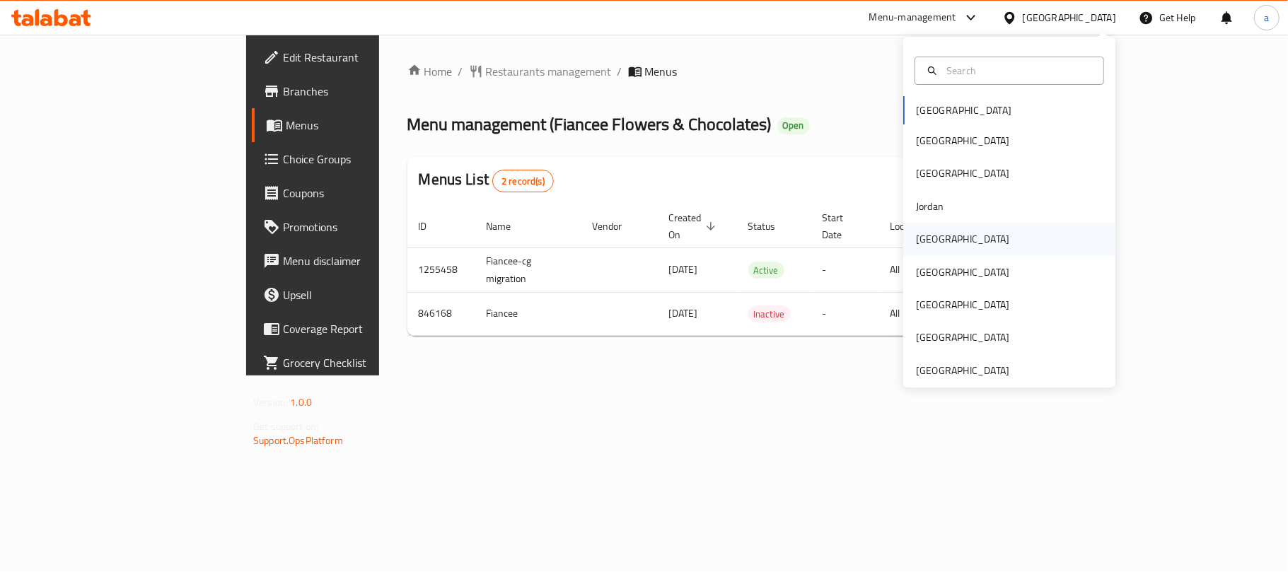
click at [943, 235] on div "[GEOGRAPHIC_DATA]" at bounding box center [1009, 239] width 212 height 33
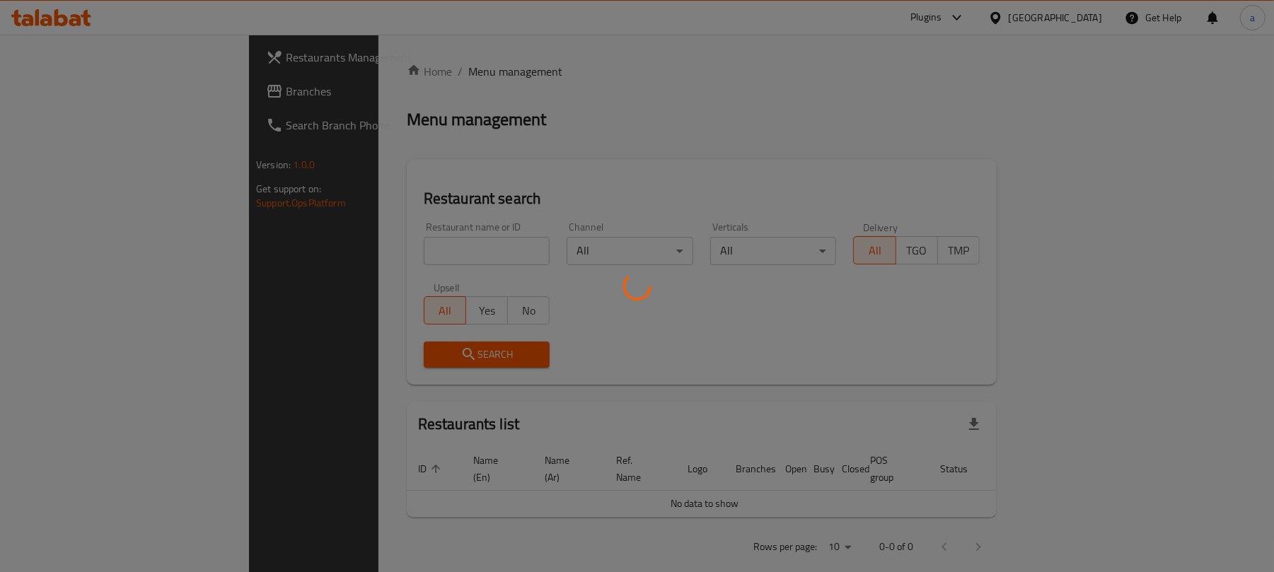
click at [61, 88] on div at bounding box center [637, 286] width 1274 height 572
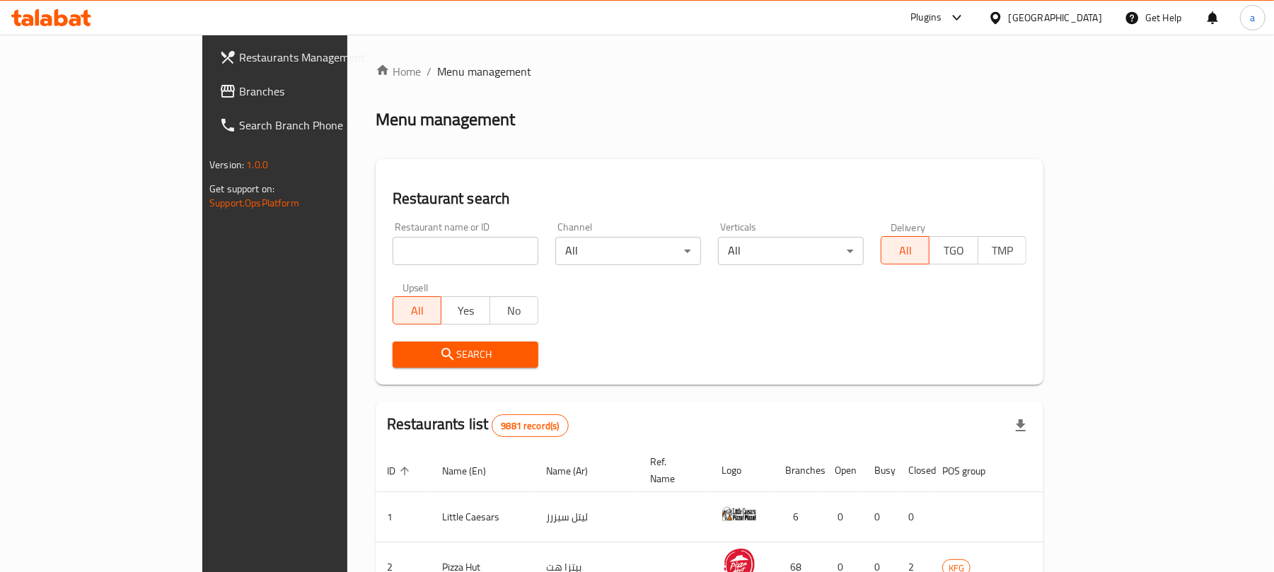
click at [239, 88] on span "Branches" at bounding box center [321, 91] width 165 height 17
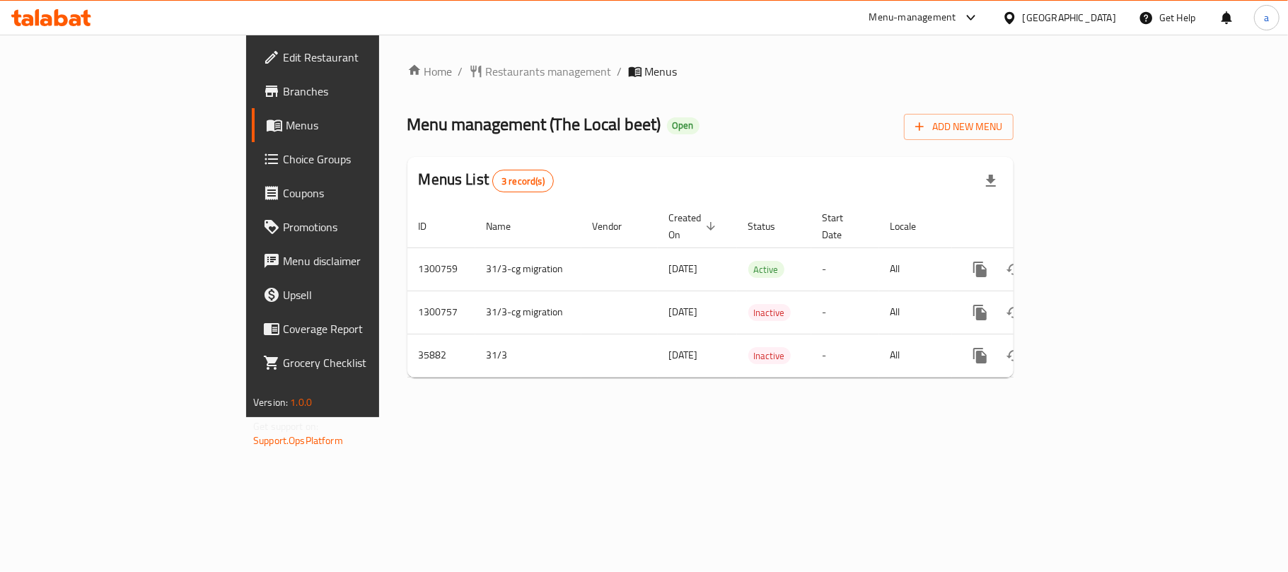
click at [1095, 12] on div "[GEOGRAPHIC_DATA]" at bounding box center [1069, 18] width 93 height 16
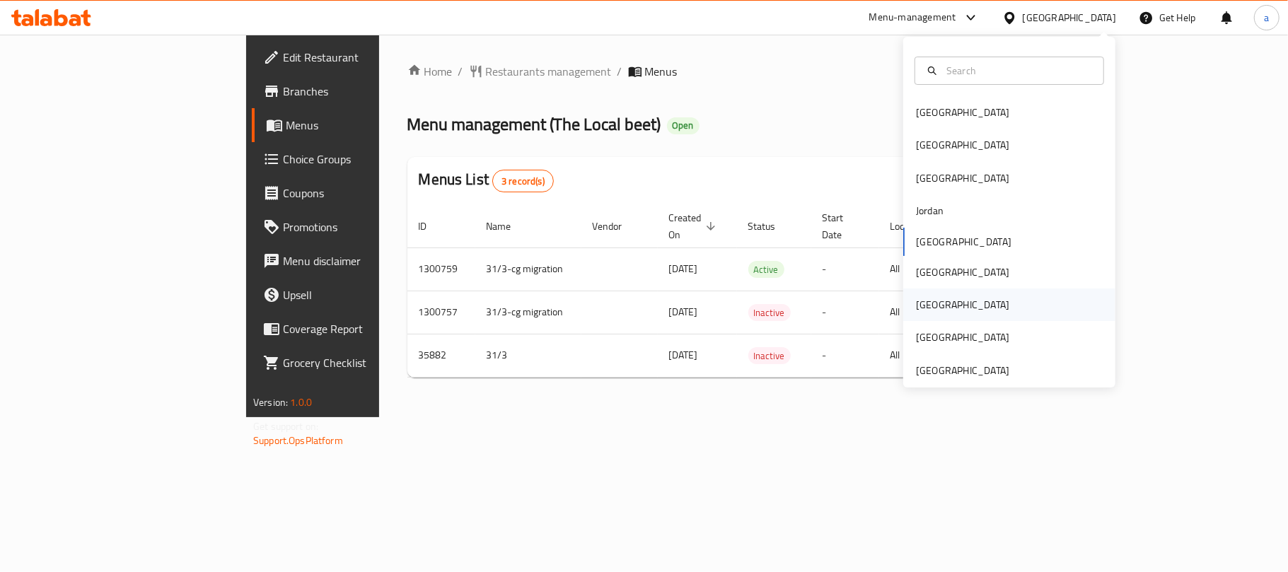
click at [928, 308] on div "[GEOGRAPHIC_DATA]" at bounding box center [962, 305] width 116 height 33
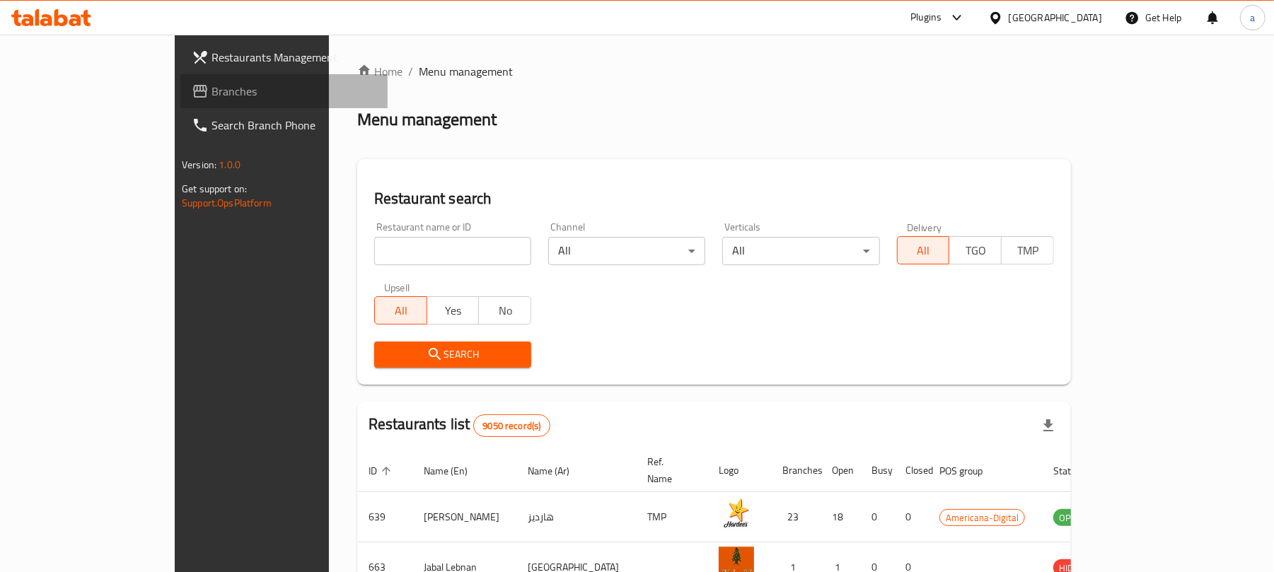
click at [211, 92] on span "Branches" at bounding box center [293, 91] width 165 height 17
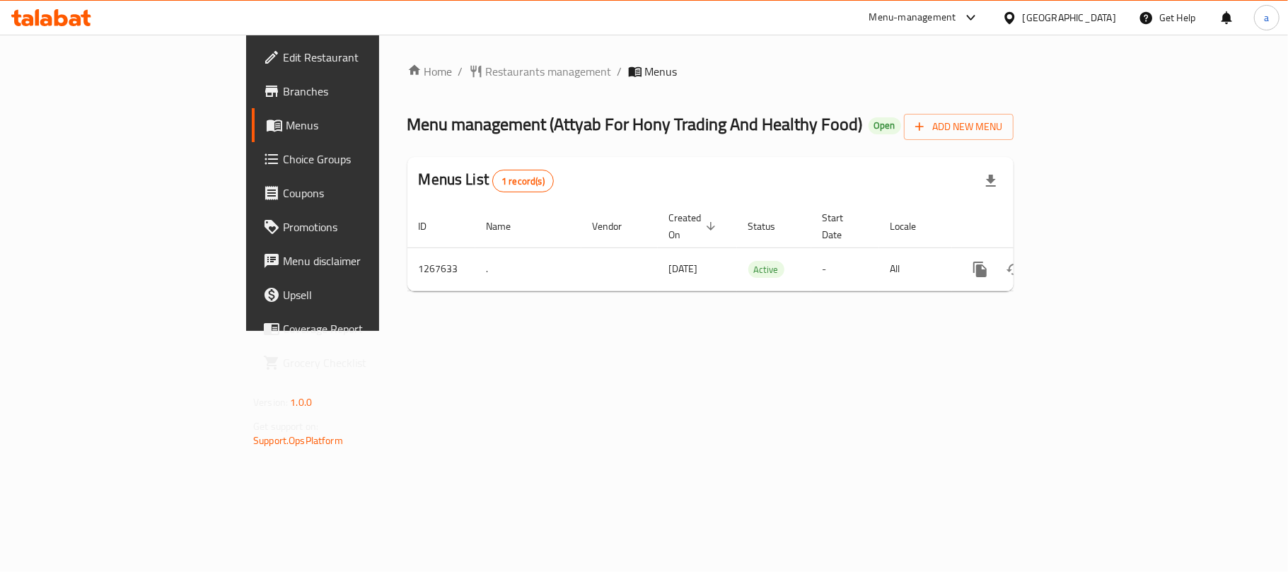
click at [1103, 18] on div "[GEOGRAPHIC_DATA]" at bounding box center [1069, 18] width 93 height 16
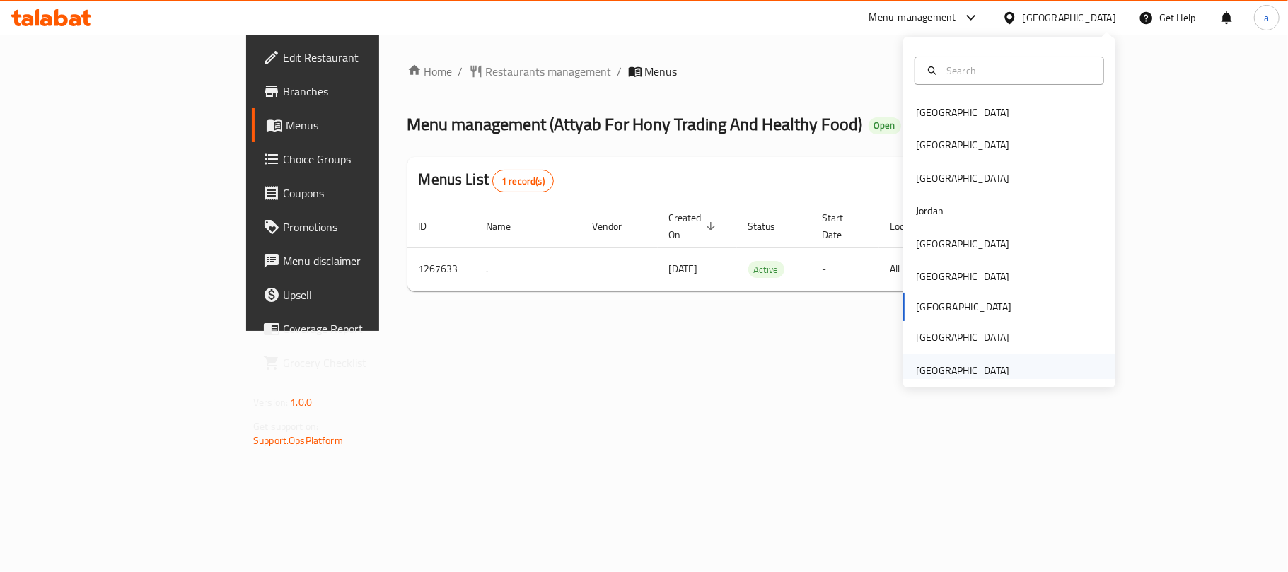
click at [959, 365] on div "[GEOGRAPHIC_DATA]" at bounding box center [962, 371] width 93 height 16
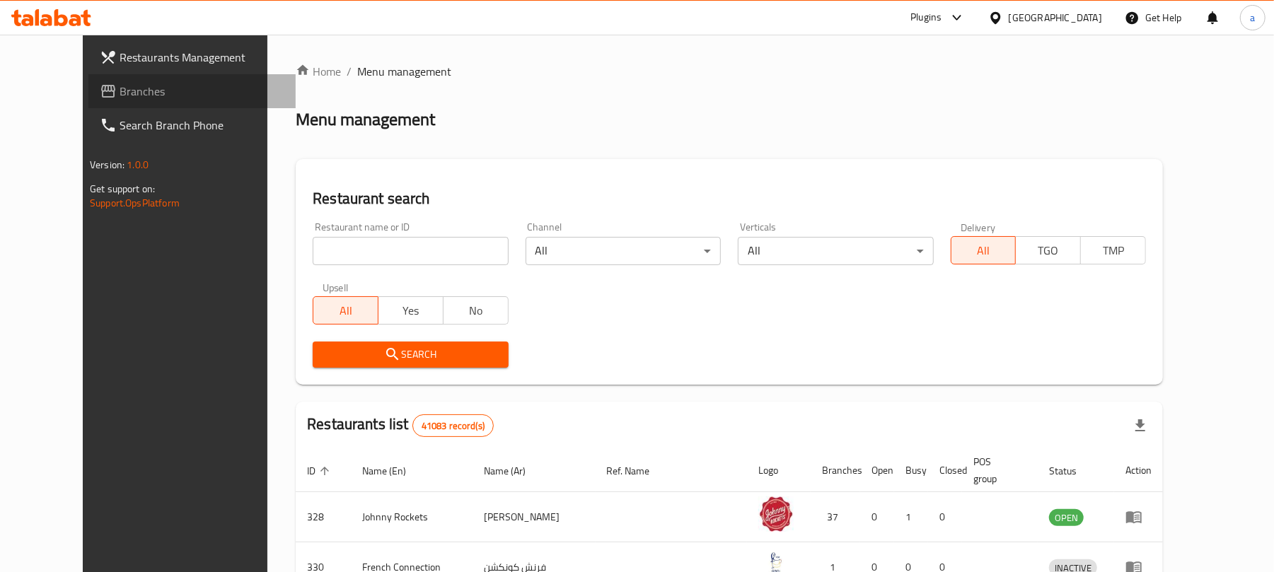
click at [120, 92] on span "Branches" at bounding box center [202, 91] width 165 height 17
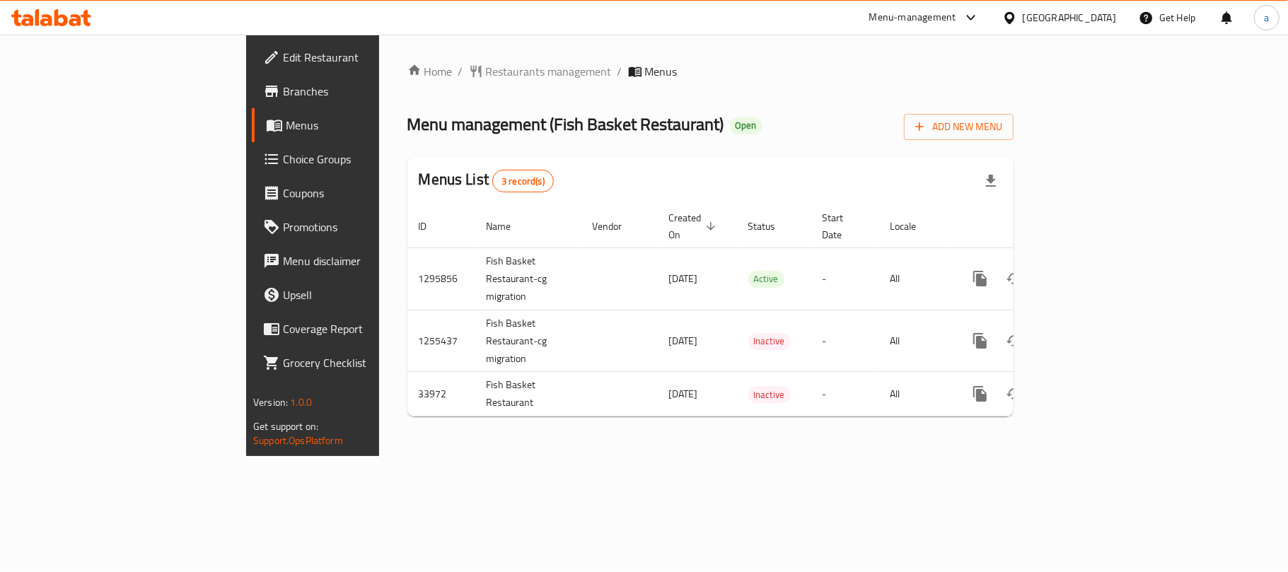
click at [1081, 13] on div "[GEOGRAPHIC_DATA]" at bounding box center [1069, 18] width 93 height 16
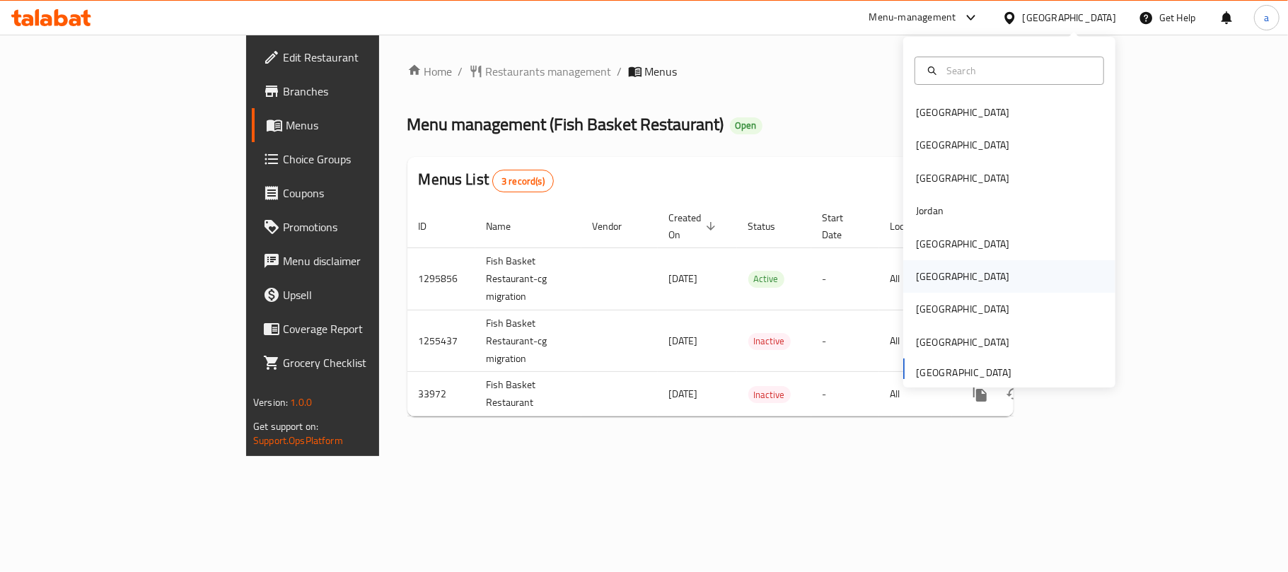
click at [921, 283] on div "[GEOGRAPHIC_DATA]" at bounding box center [962, 277] width 93 height 16
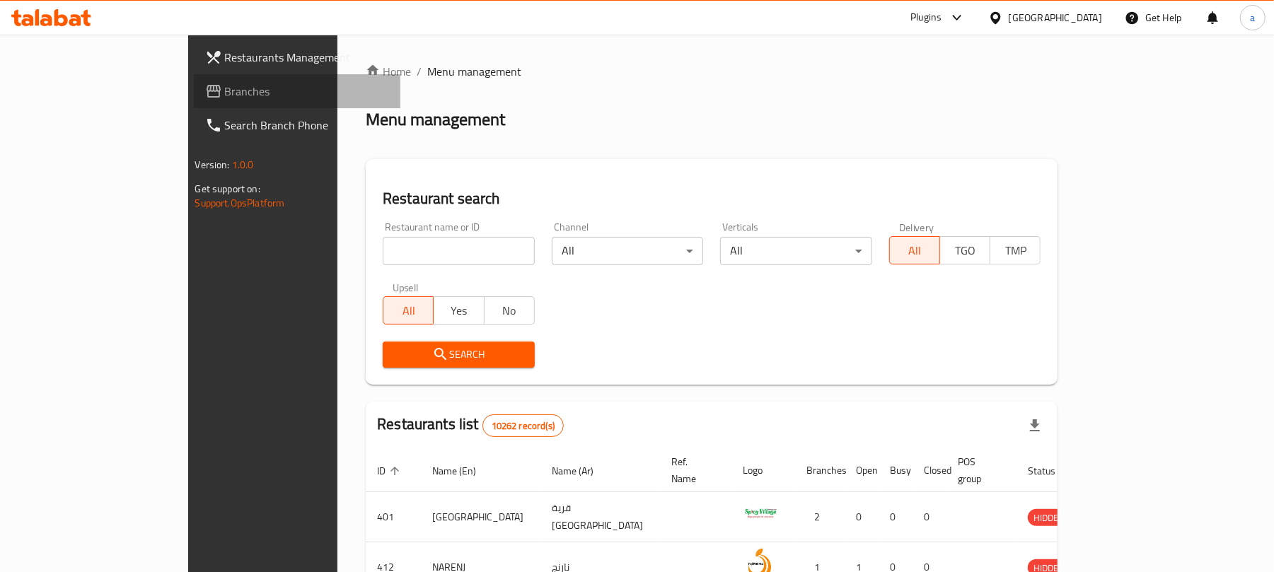
click at [225, 94] on span "Branches" at bounding box center [307, 91] width 165 height 17
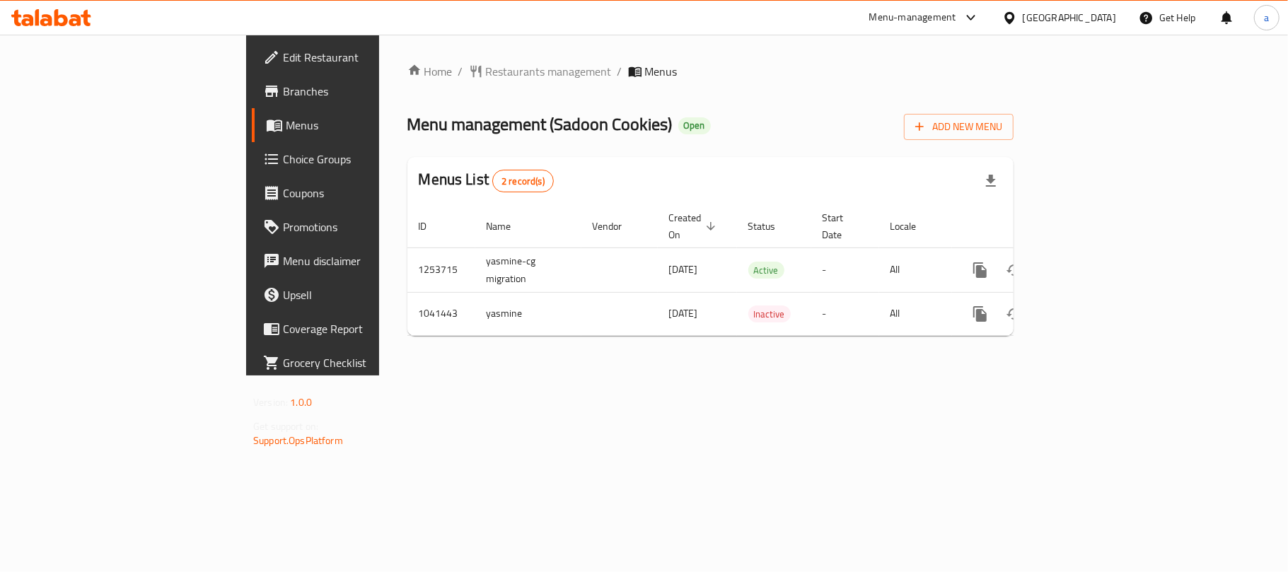
click at [1095, 16] on div "Oman" at bounding box center [1069, 18] width 93 height 16
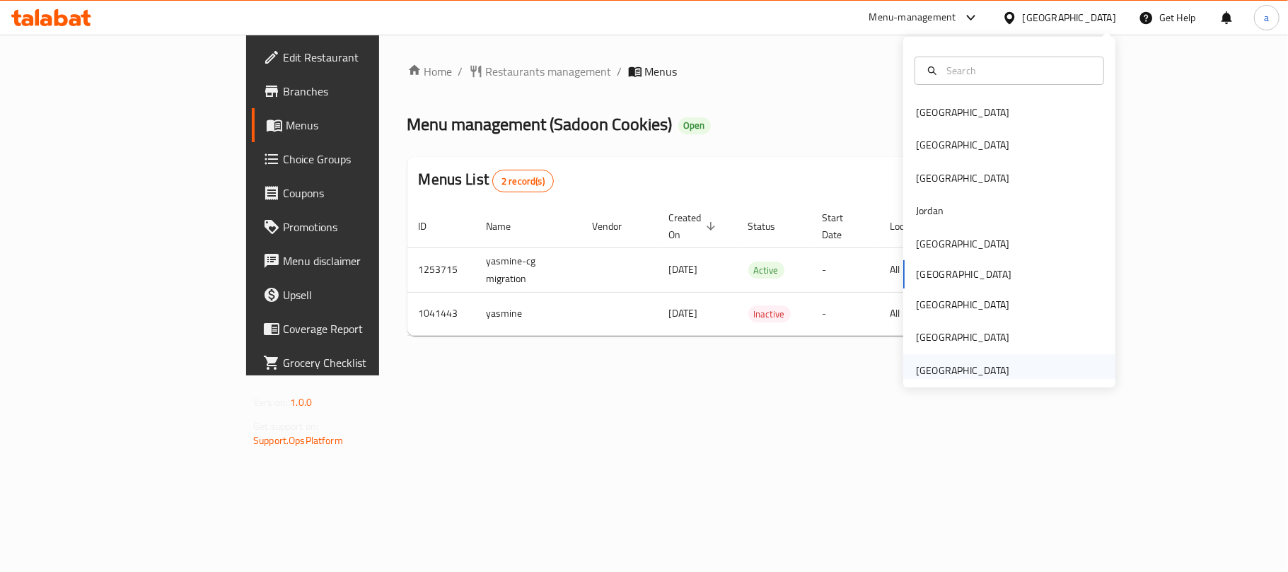
click at [938, 369] on div "[GEOGRAPHIC_DATA]" at bounding box center [962, 371] width 93 height 16
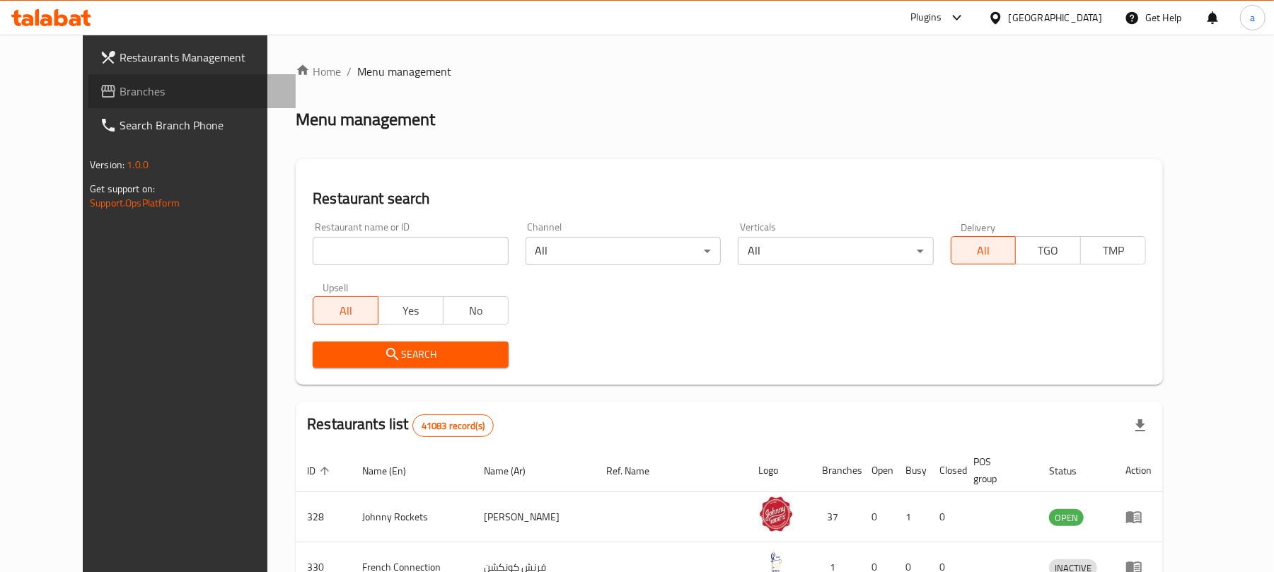
click at [120, 95] on span "Branches" at bounding box center [202, 91] width 165 height 17
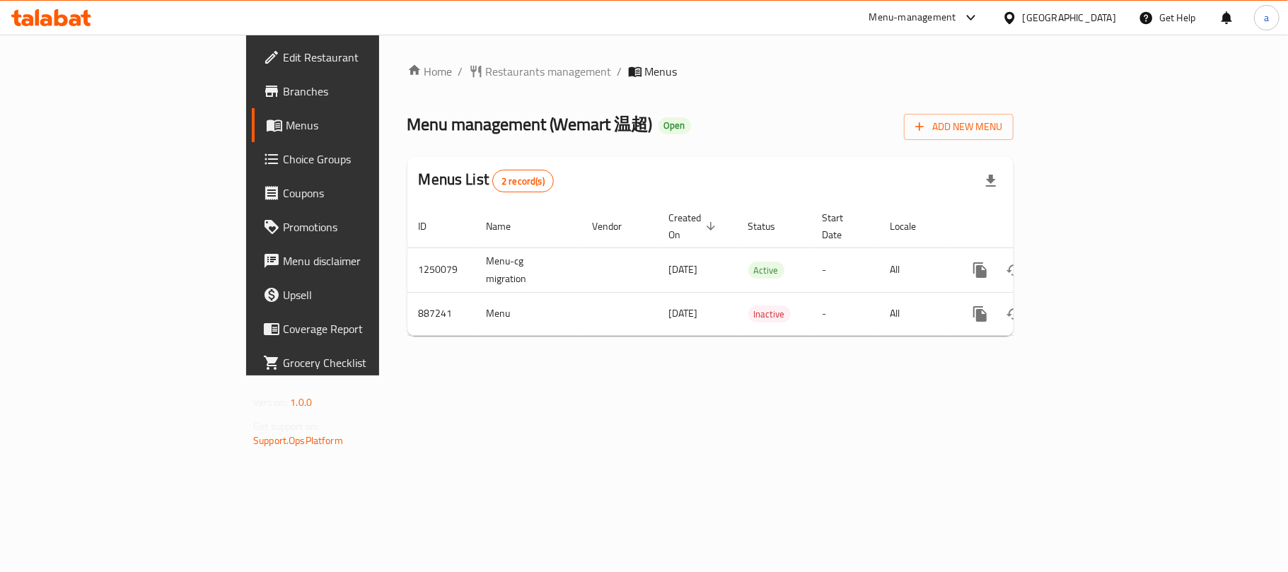
click at [40, 21] on icon at bounding box center [46, 20] width 12 height 12
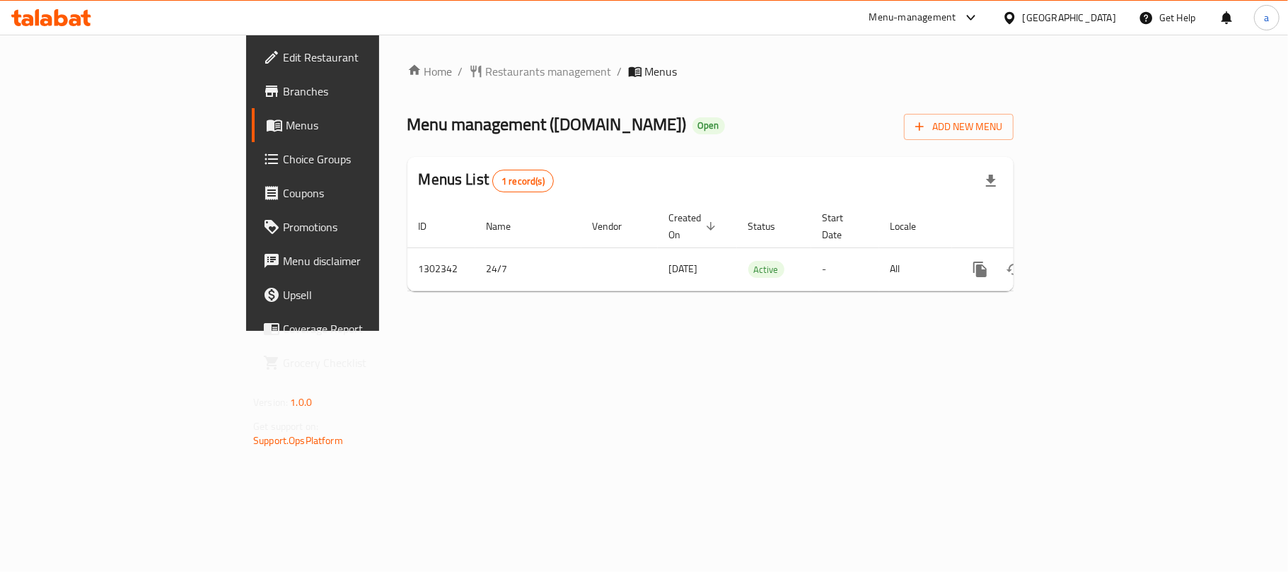
click at [1081, 10] on div "[GEOGRAPHIC_DATA]" at bounding box center [1069, 18] width 93 height 16
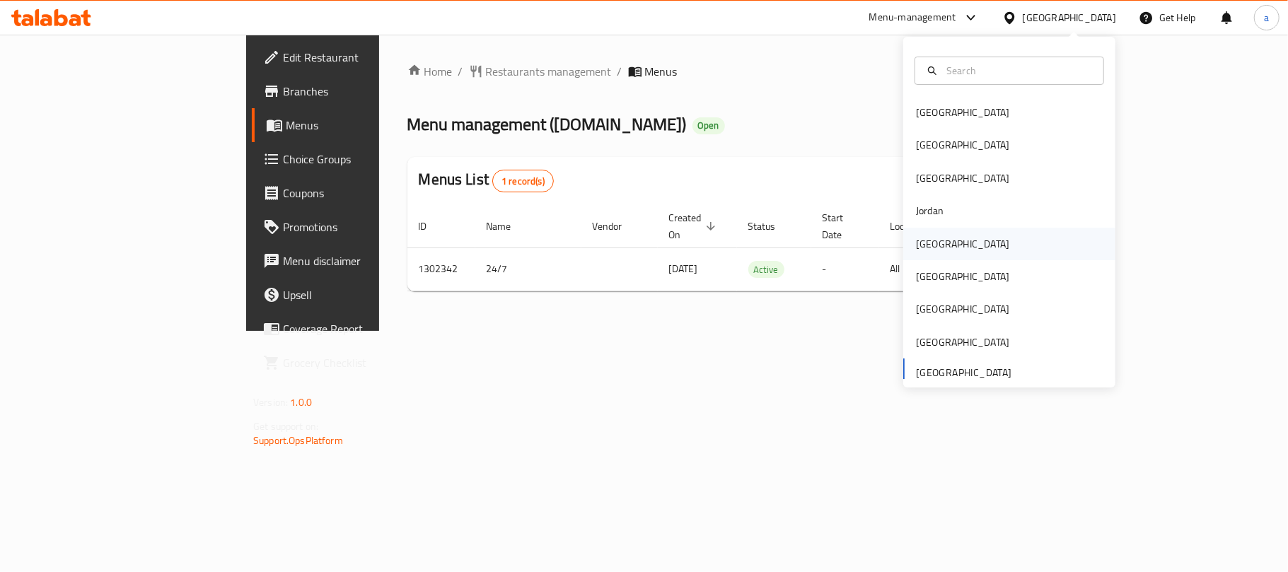
click at [941, 241] on div "[GEOGRAPHIC_DATA]" at bounding box center [962, 244] width 116 height 33
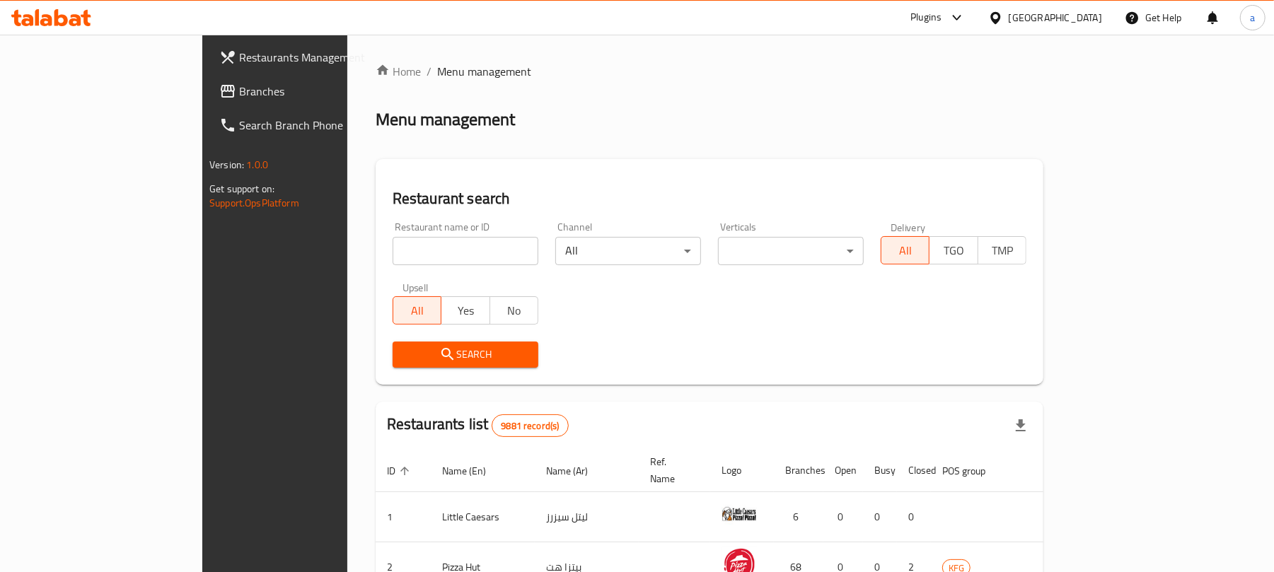
click at [239, 83] on span "Branches" at bounding box center [321, 91] width 165 height 17
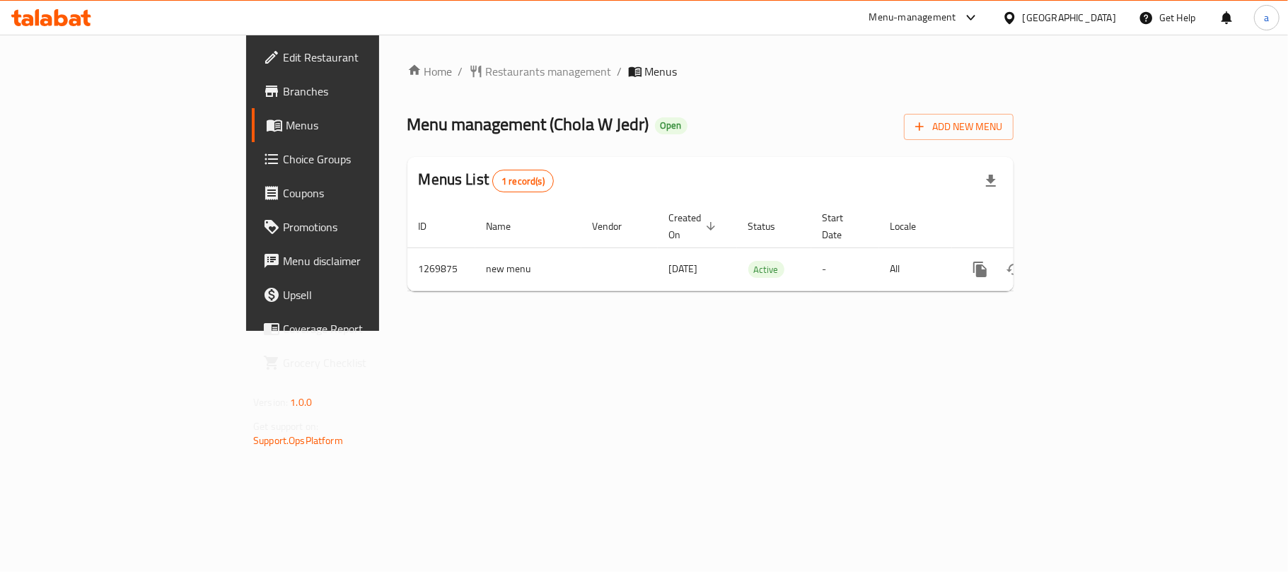
click at [1090, 16] on div "[GEOGRAPHIC_DATA]" at bounding box center [1069, 18] width 93 height 16
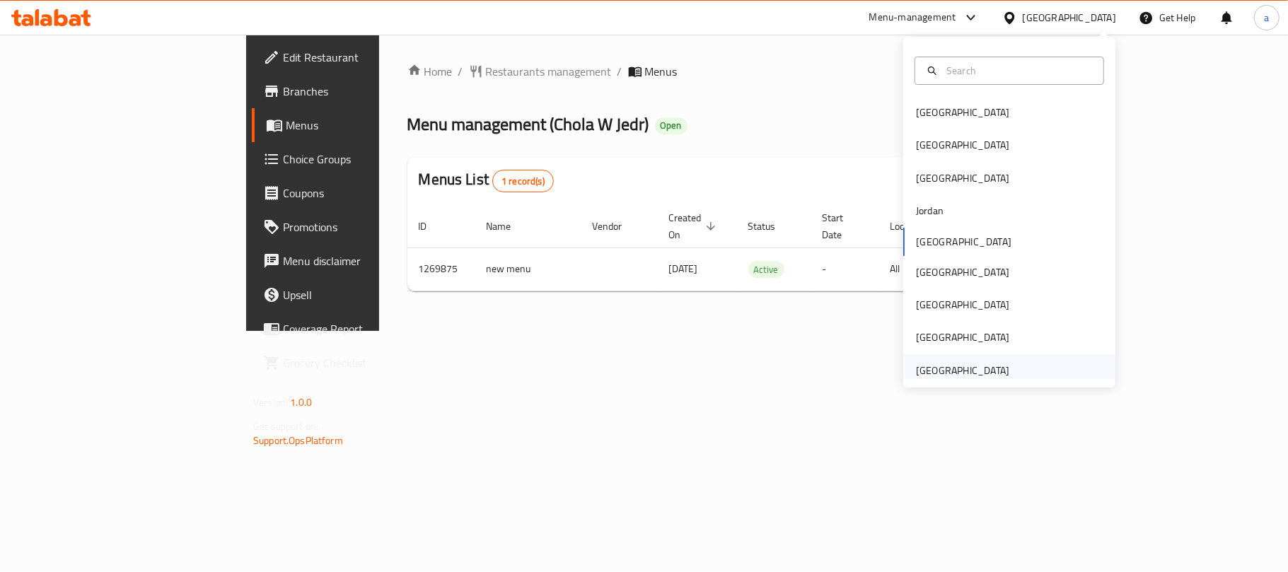
click at [951, 374] on div "[GEOGRAPHIC_DATA]" at bounding box center [962, 371] width 93 height 16
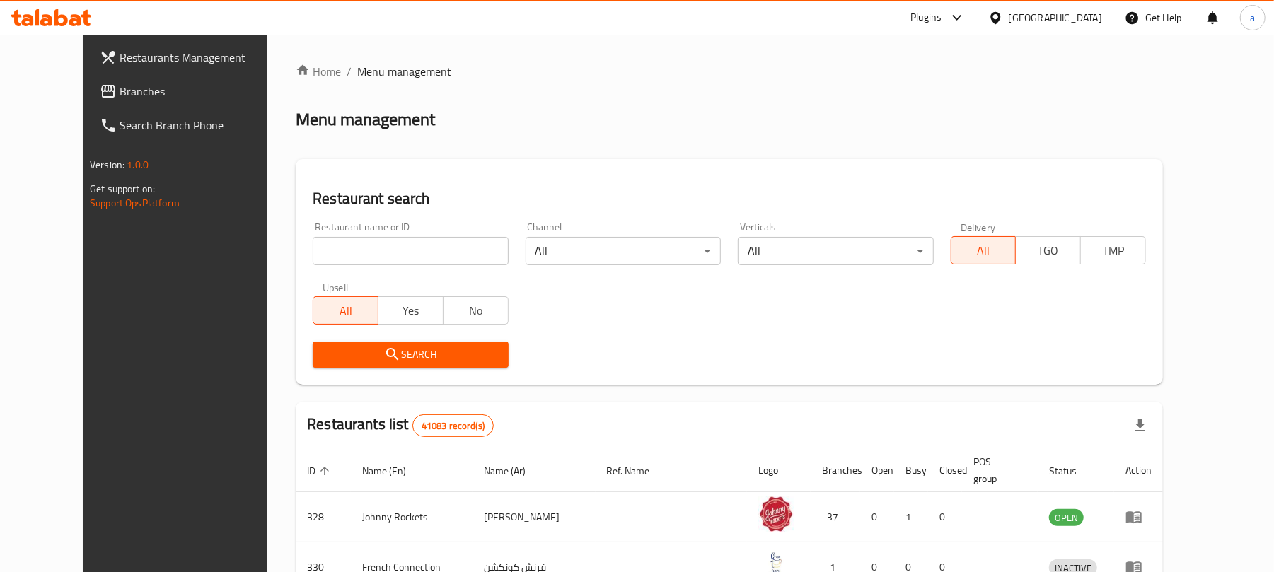
click at [40, 17] on icon at bounding box center [51, 17] width 80 height 17
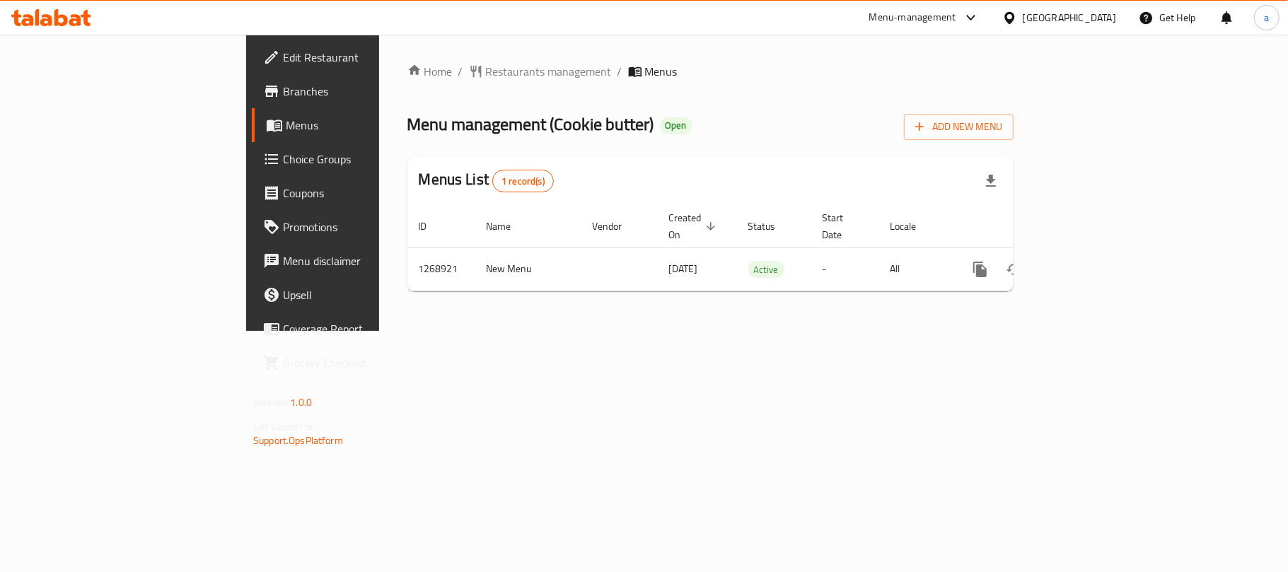
click at [40, 24] on icon at bounding box center [51, 17] width 80 height 17
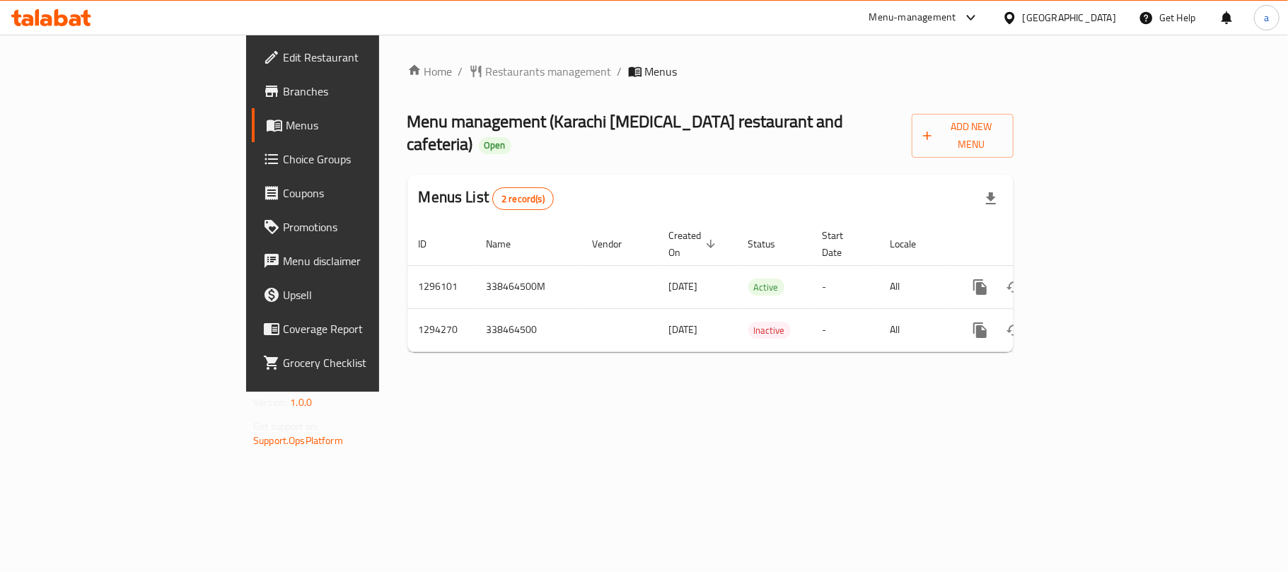
click at [1025, 23] on div "United Arab Emirates" at bounding box center [1069, 18] width 93 height 16
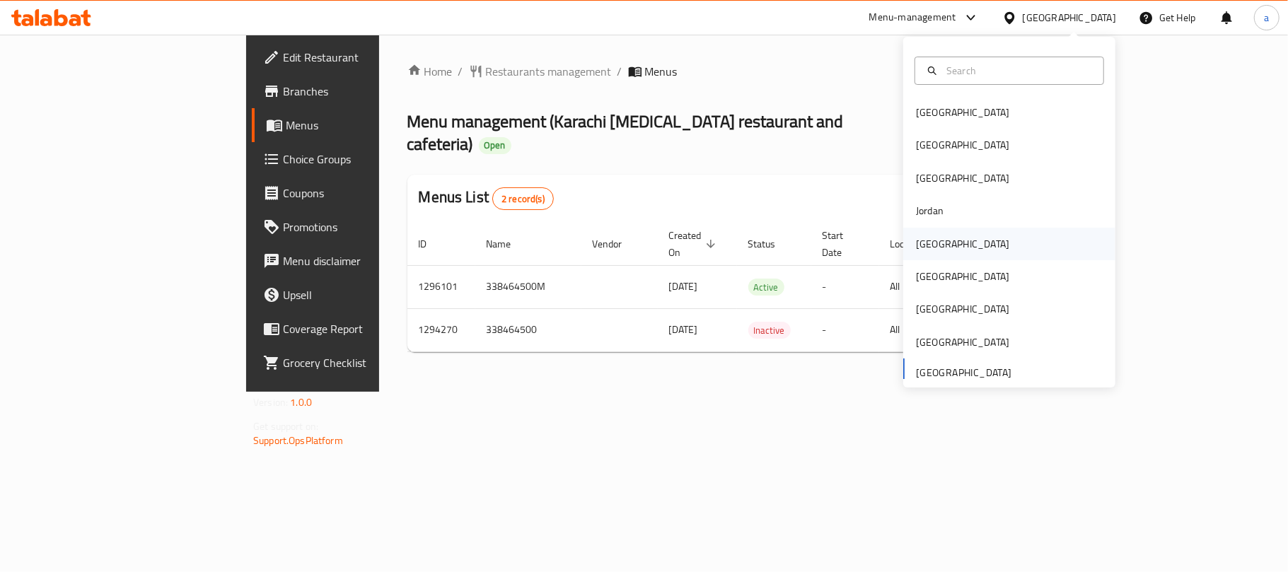
click at [929, 238] on div "[GEOGRAPHIC_DATA]" at bounding box center [962, 244] width 93 height 16
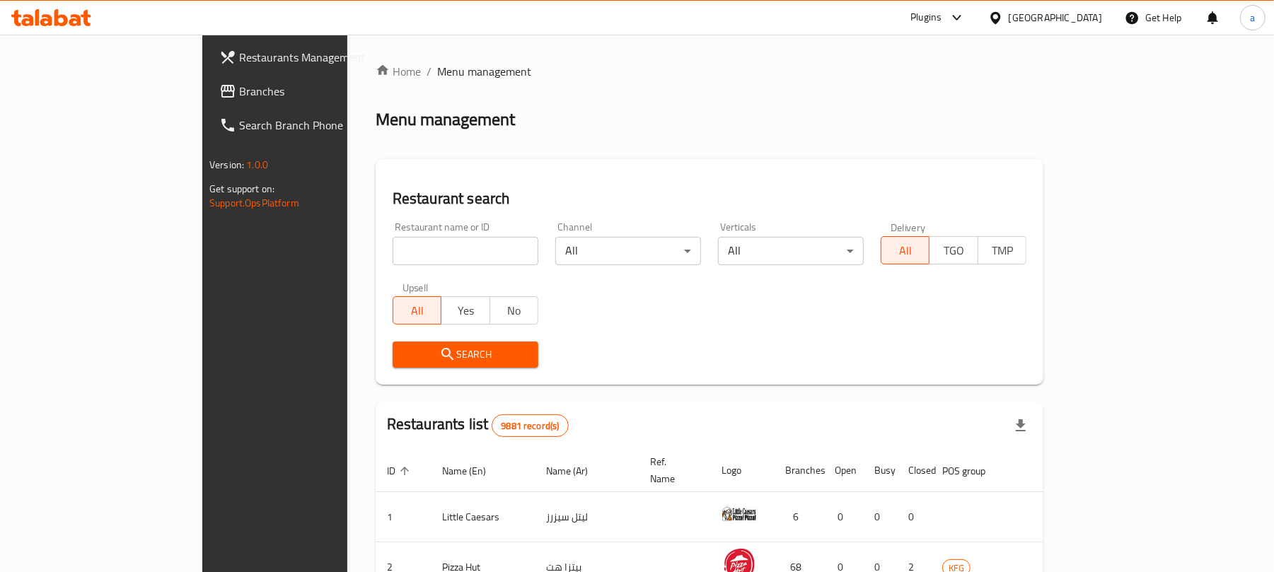
click at [239, 92] on span "Branches" at bounding box center [321, 91] width 165 height 17
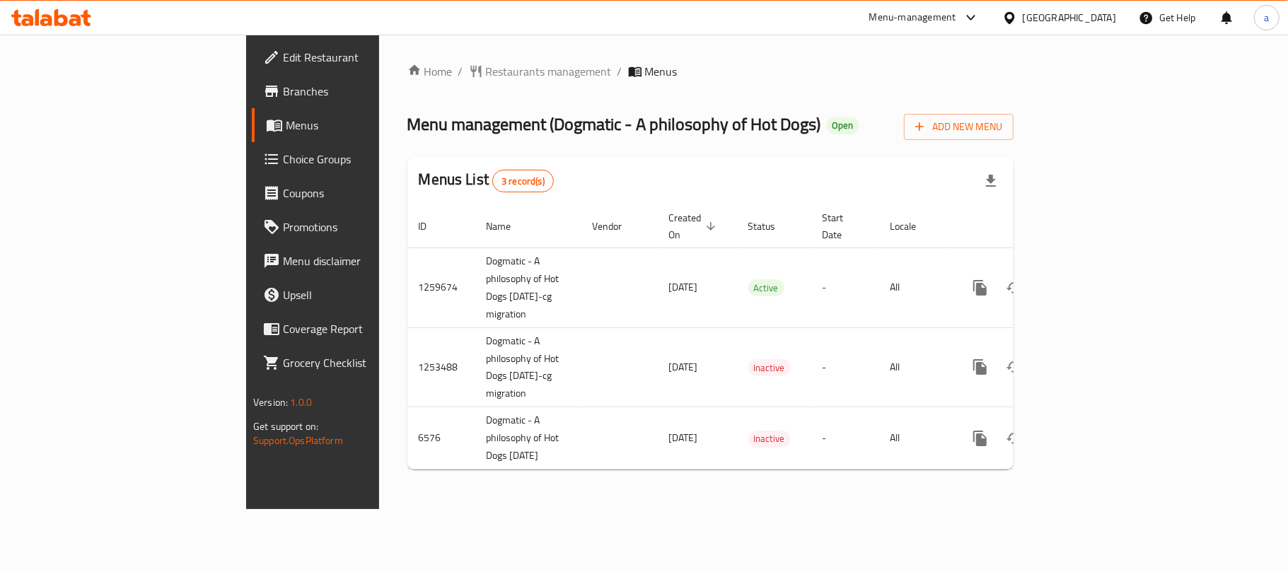
click at [389, 485] on div "Home / Restaurants management / Menus Menu management ( Dogmatic - A philosophy…" at bounding box center [710, 272] width 663 height 475
